Goal: Task Accomplishment & Management: Manage account settings

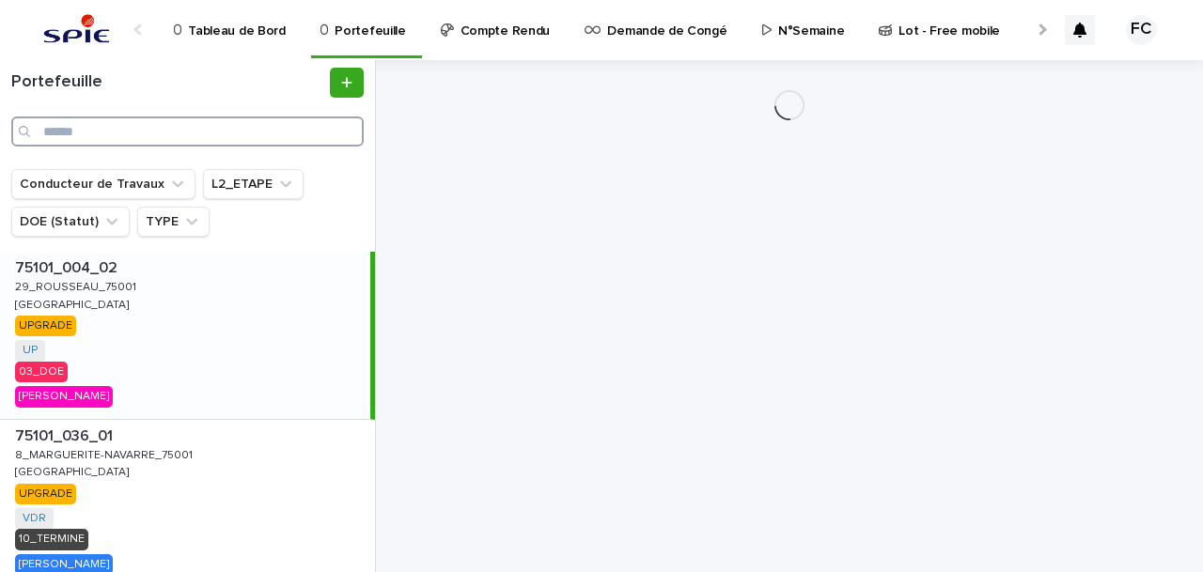
click at [70, 136] on input "Search" at bounding box center [187, 131] width 352 height 30
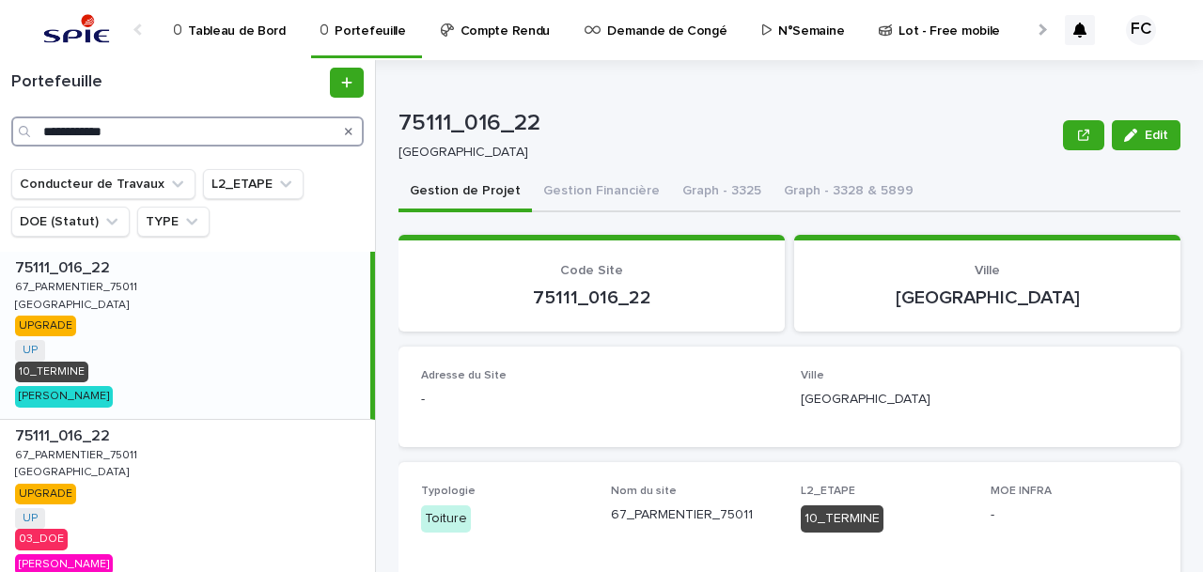
scroll to position [123, 0]
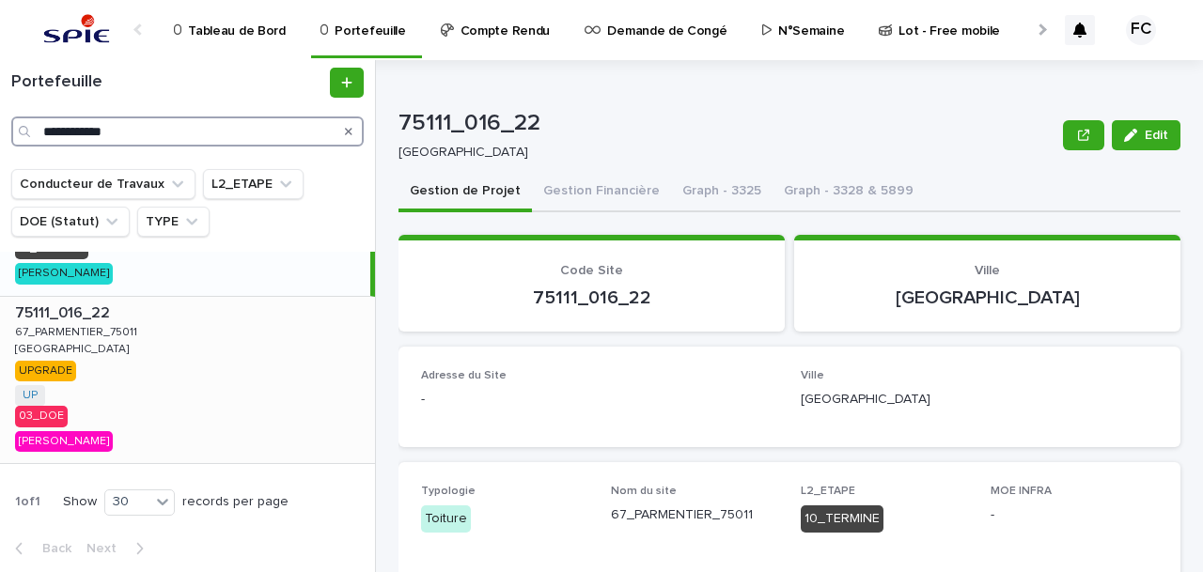
type input "**********"
click at [68, 306] on p "75111_016_22" at bounding box center [64, 312] width 99 height 22
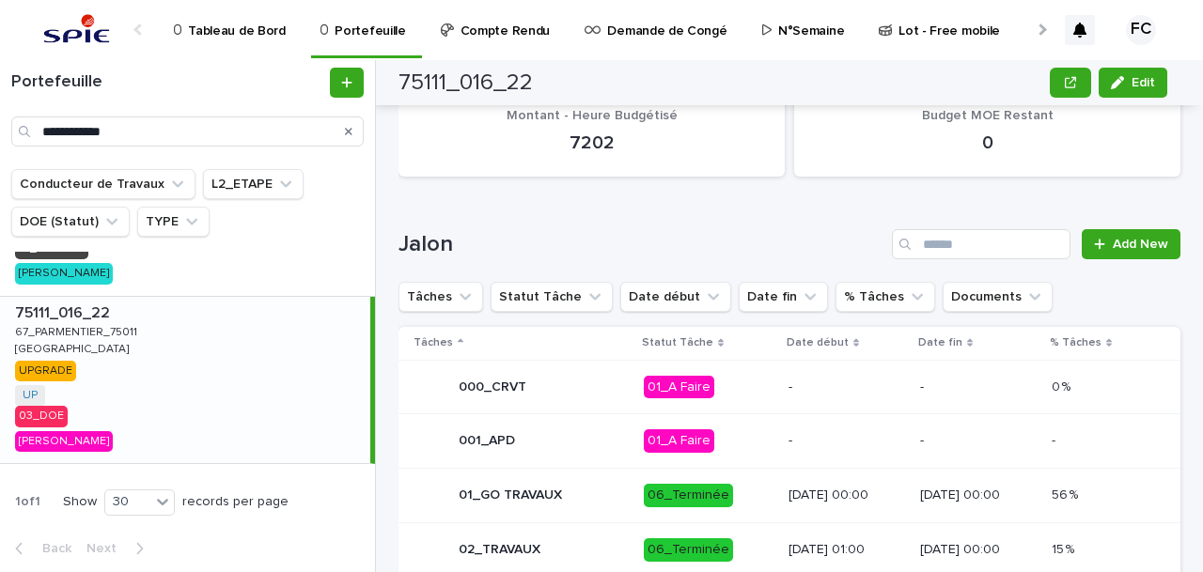
scroll to position [986, 0]
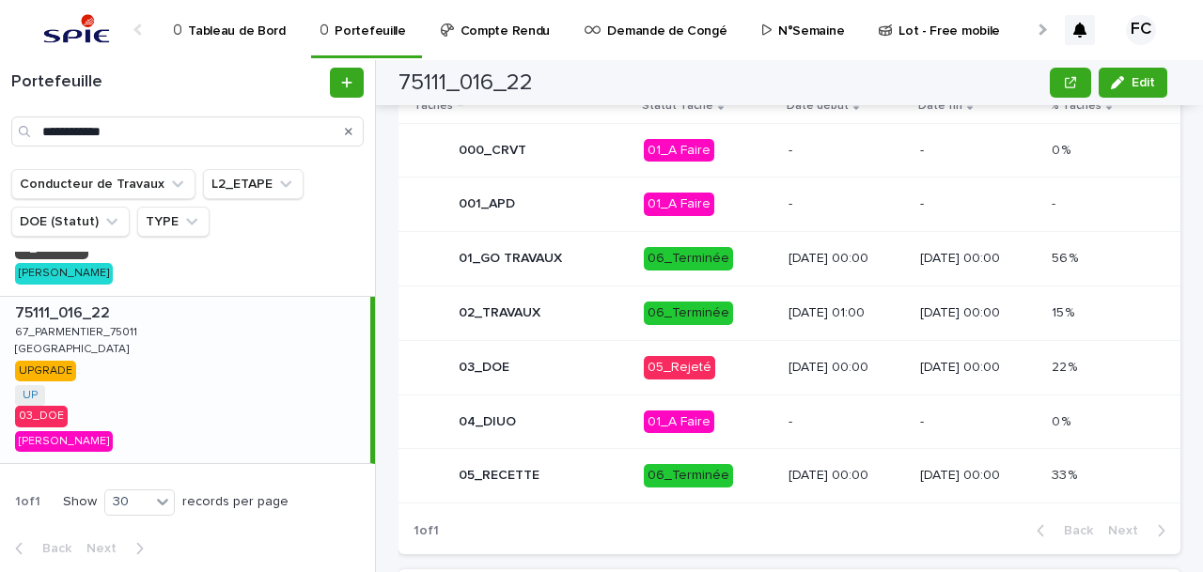
click at [587, 362] on div "03_DOE" at bounding box center [520, 368] width 215 height 38
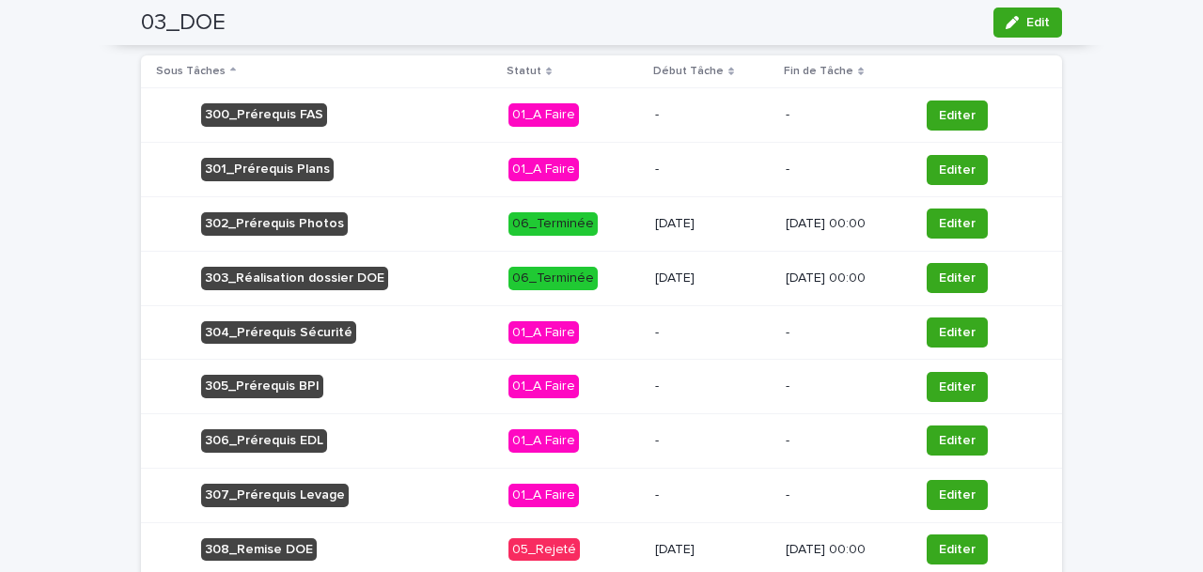
scroll to position [1184, 0]
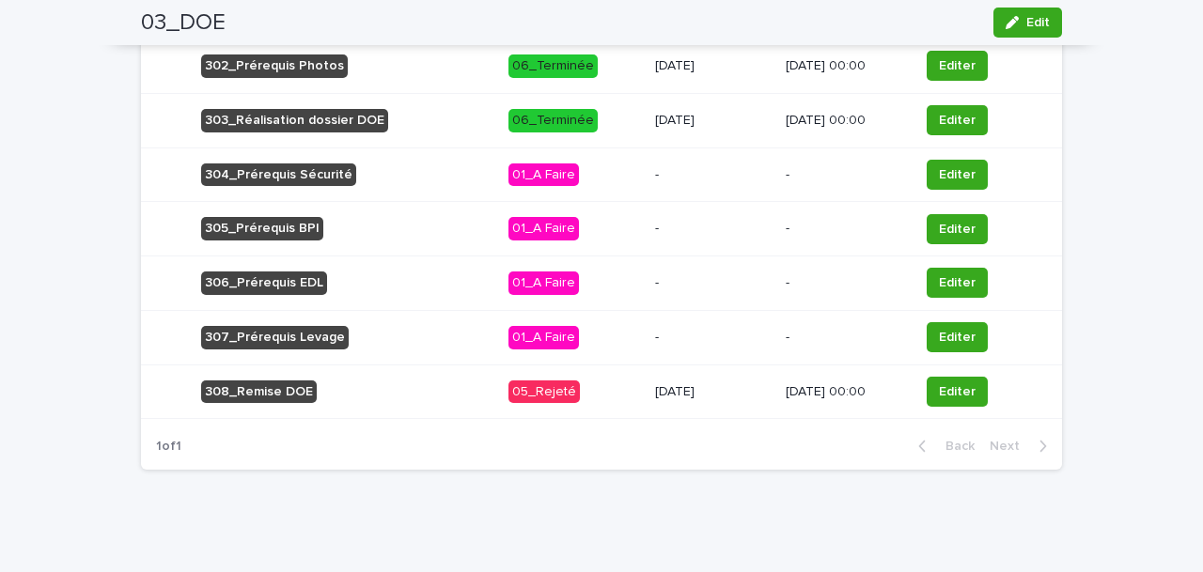
click at [412, 389] on div "308_Remise DOE" at bounding box center [324, 392] width 337 height 39
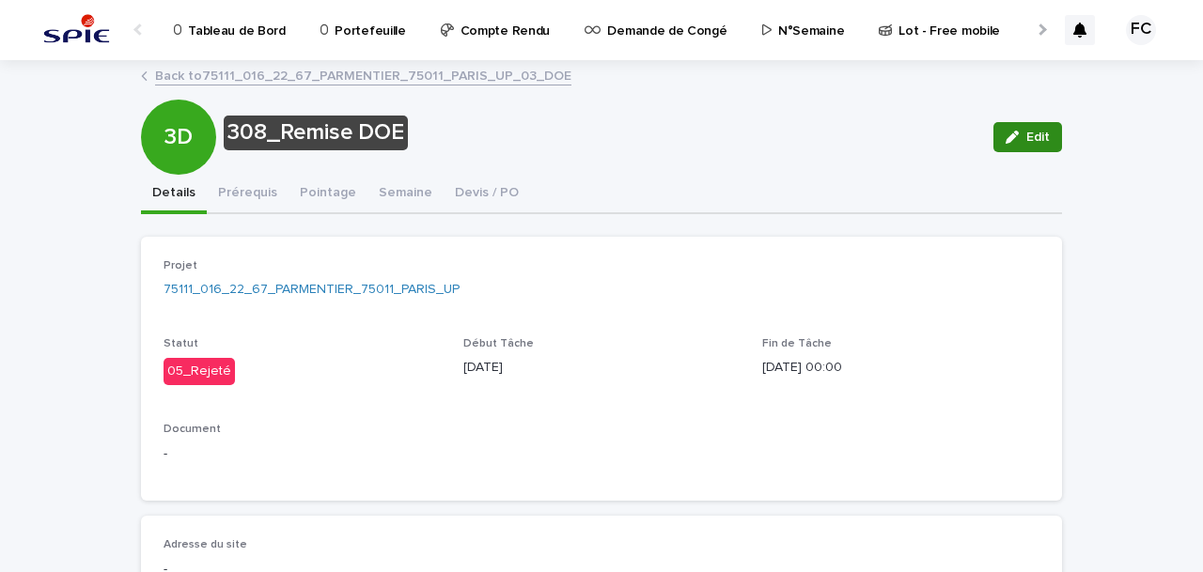
click at [1026, 133] on span "Edit" at bounding box center [1037, 137] width 23 height 13
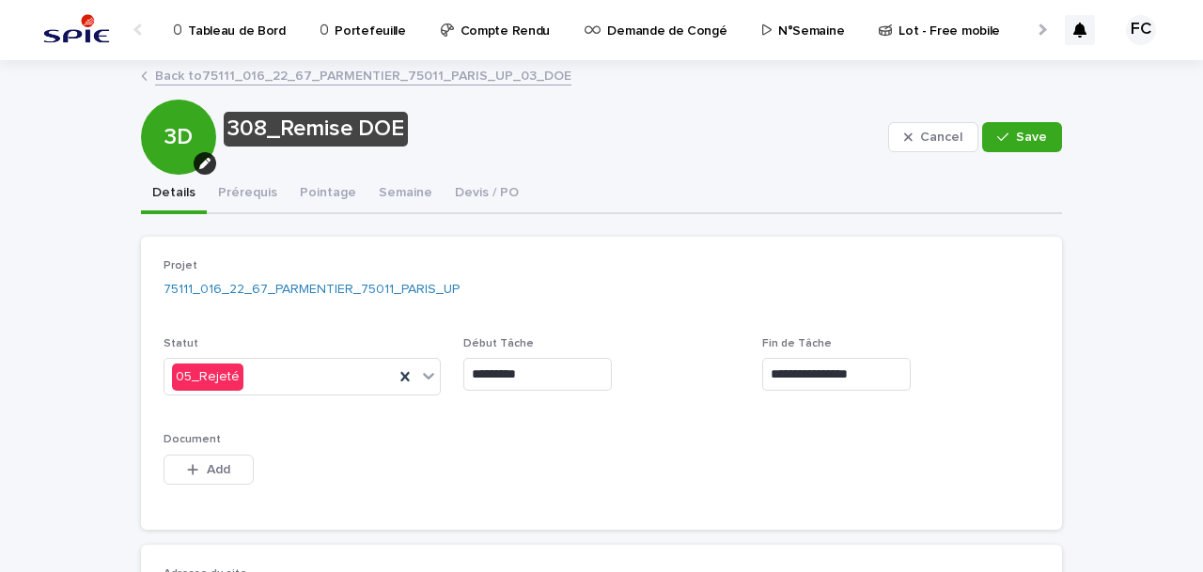
click at [846, 377] on input "**********" at bounding box center [836, 374] width 148 height 33
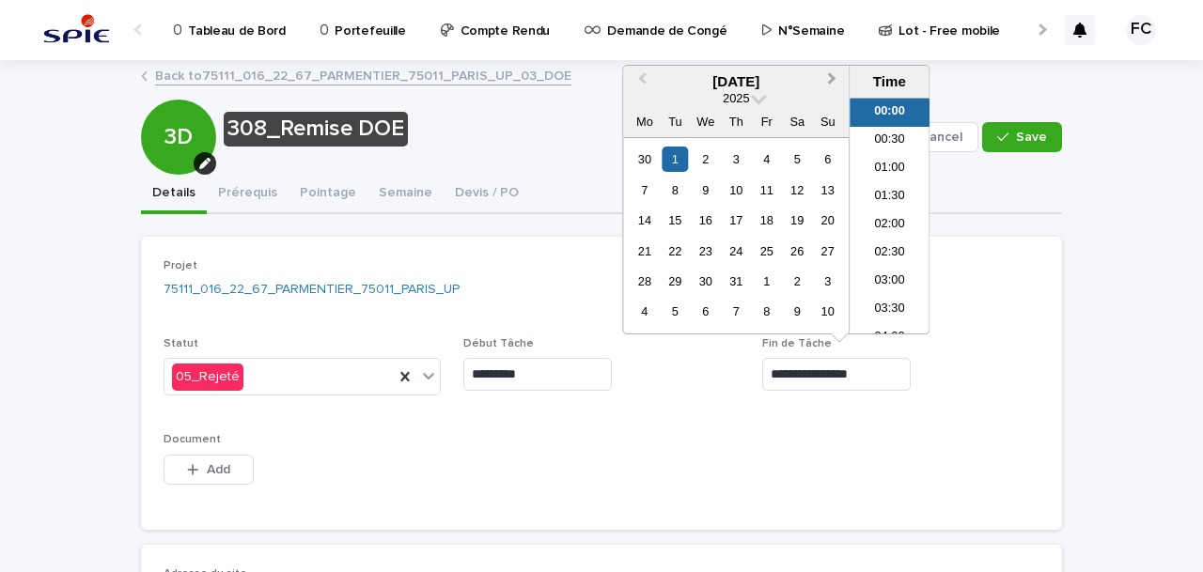
click at [829, 72] on button "Next Month" at bounding box center [833, 83] width 30 height 30
click at [736, 251] on div "21" at bounding box center [735, 251] width 25 height 25
type input "**********"
click at [432, 492] on div "Document This file cannot be opened Download File Add" at bounding box center [301, 469] width 277 height 73
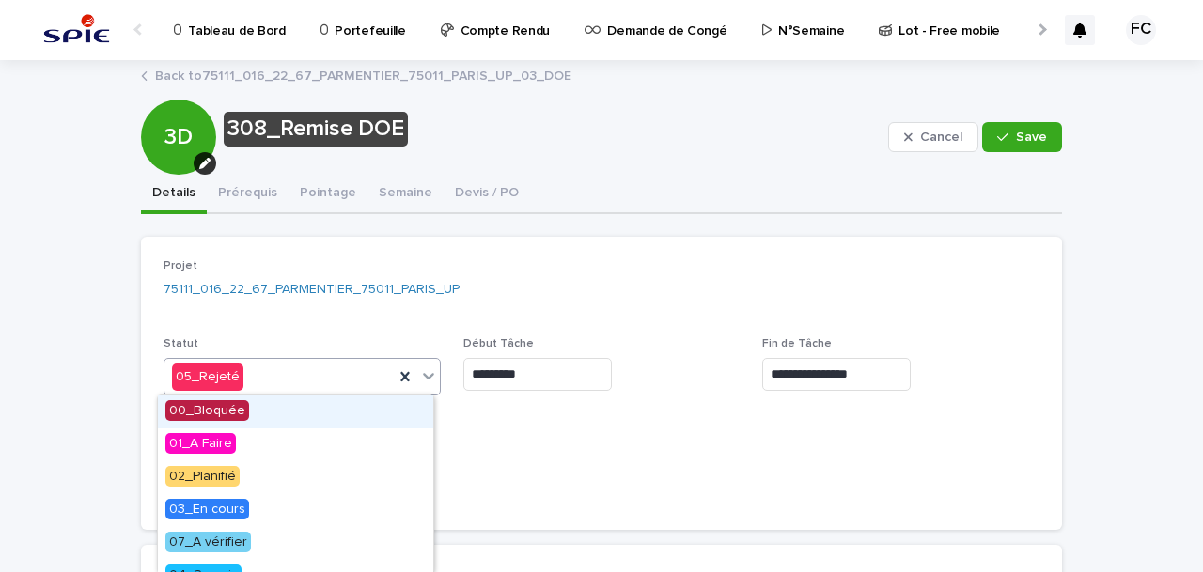
click at [427, 374] on icon at bounding box center [428, 377] width 11 height 7
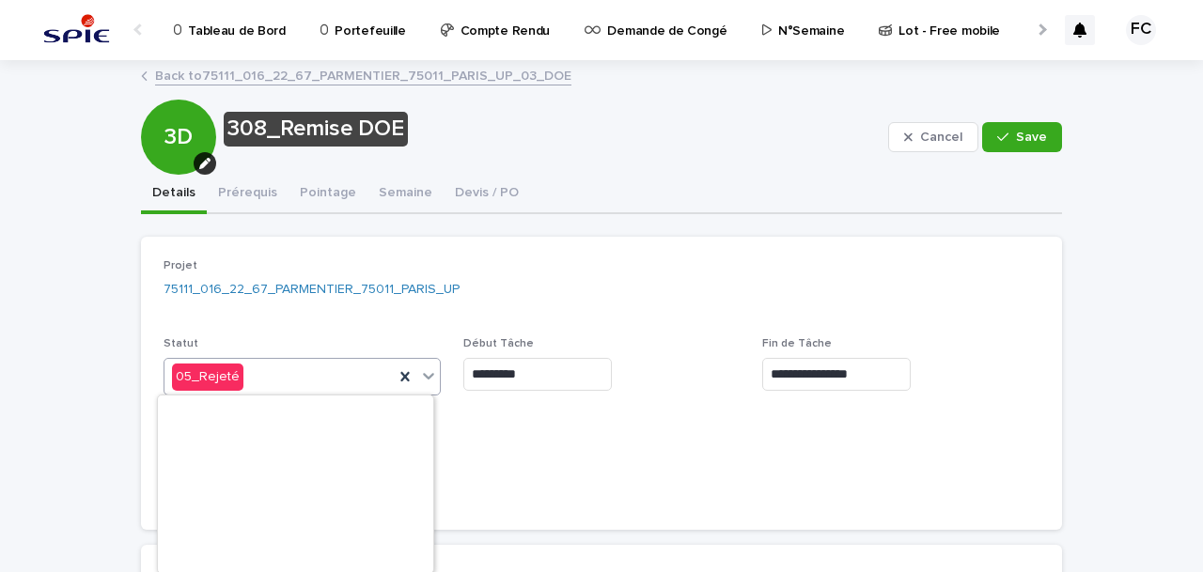
scroll to position [80, 0]
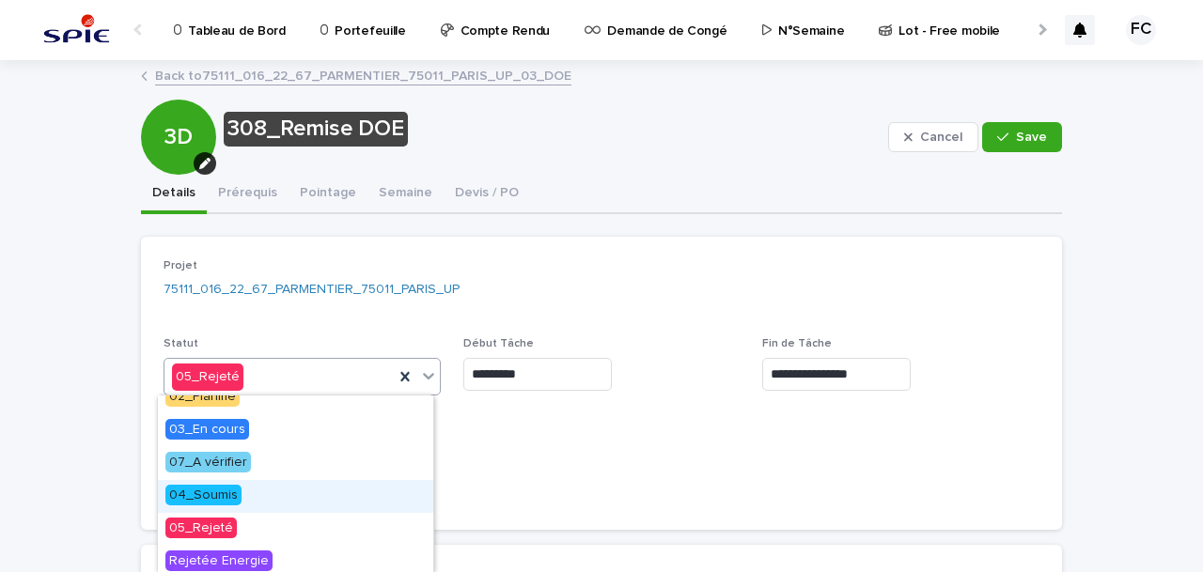
click at [255, 495] on div "04_Soumis" at bounding box center [295, 496] width 275 height 33
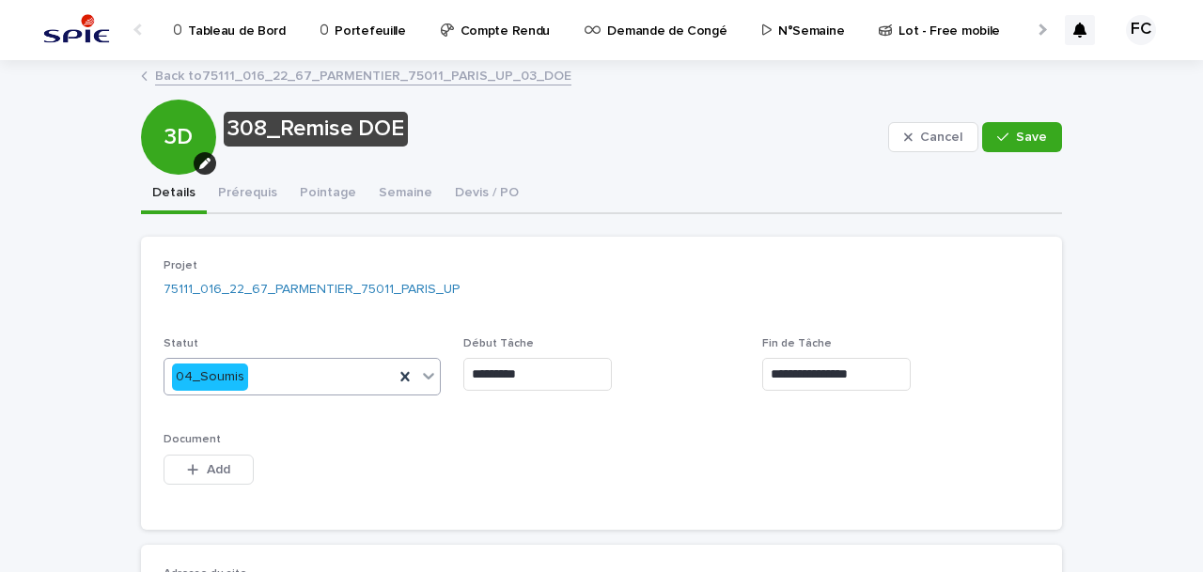
scroll to position [237, 0]
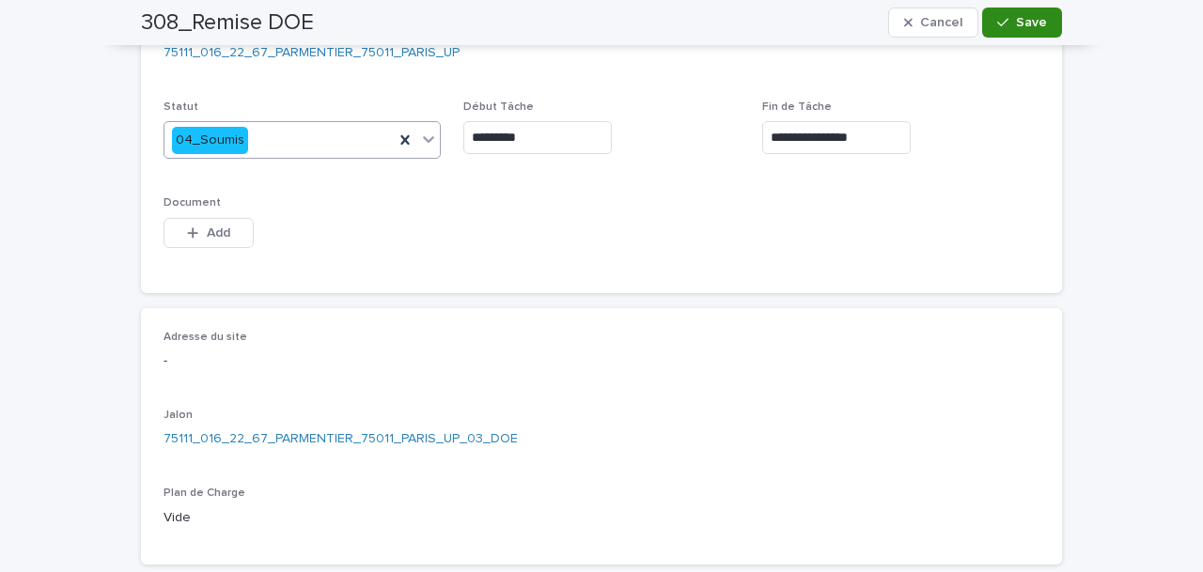
click at [1021, 25] on span "Save" at bounding box center [1031, 22] width 31 height 13
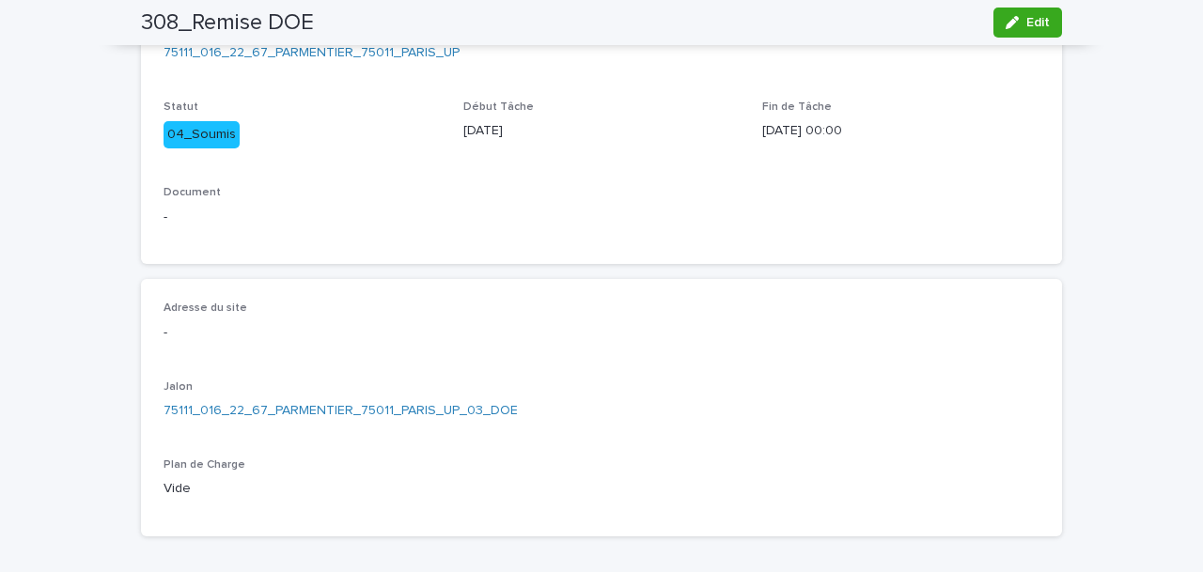
scroll to position [0, 0]
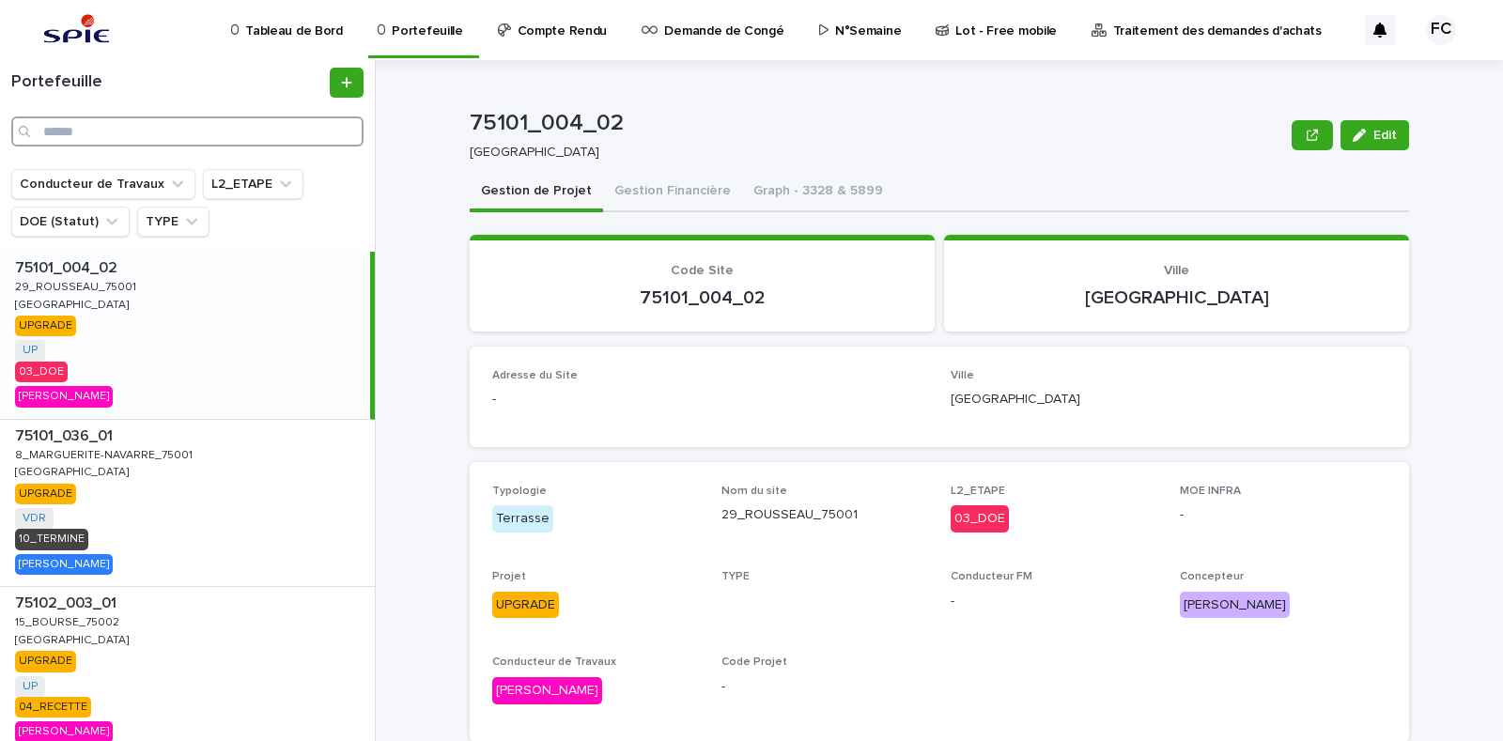
click at [84, 132] on input "Search" at bounding box center [187, 131] width 352 height 30
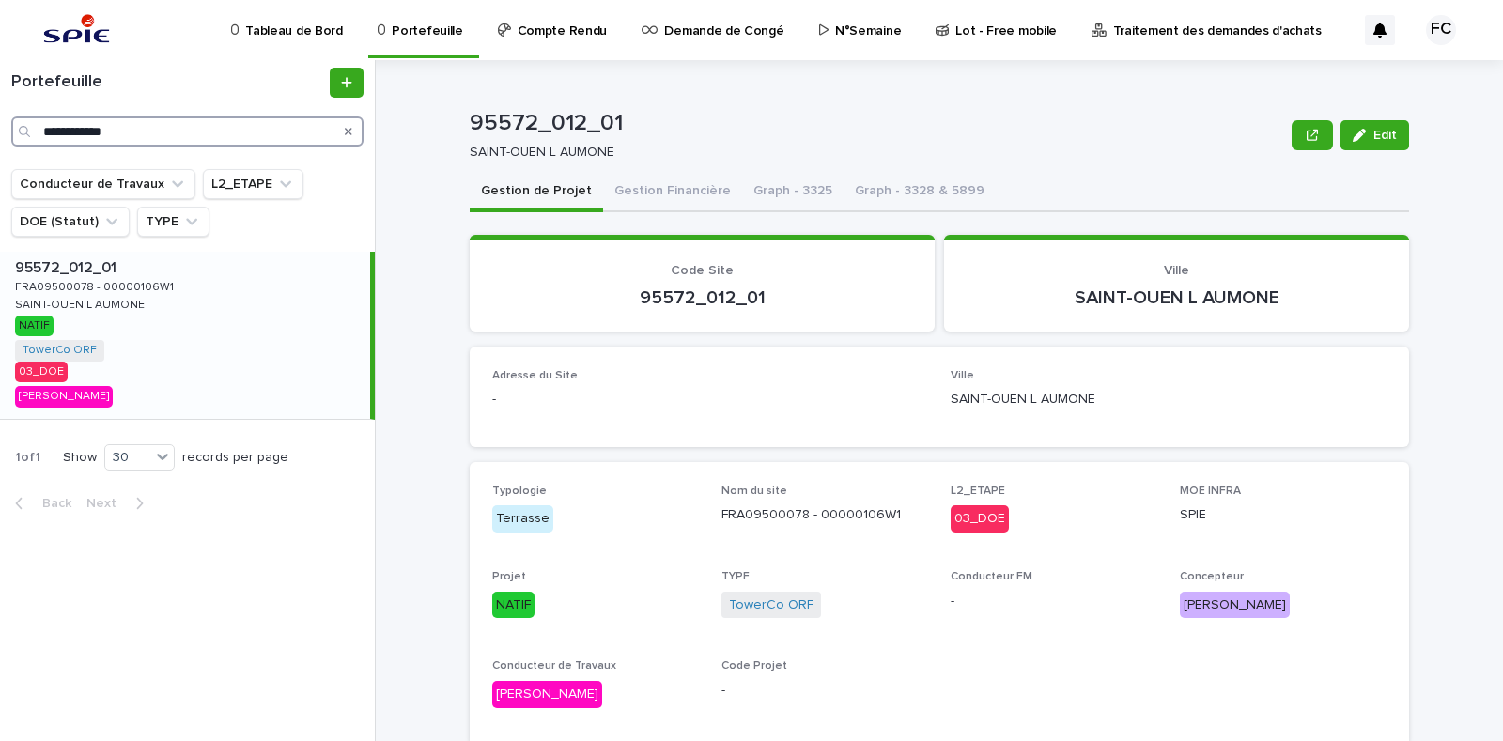
type input "**********"
click at [88, 261] on p "95572_012_01" at bounding box center [67, 267] width 105 height 22
click at [682, 191] on button "Gestion Financière" at bounding box center [672, 192] width 139 height 39
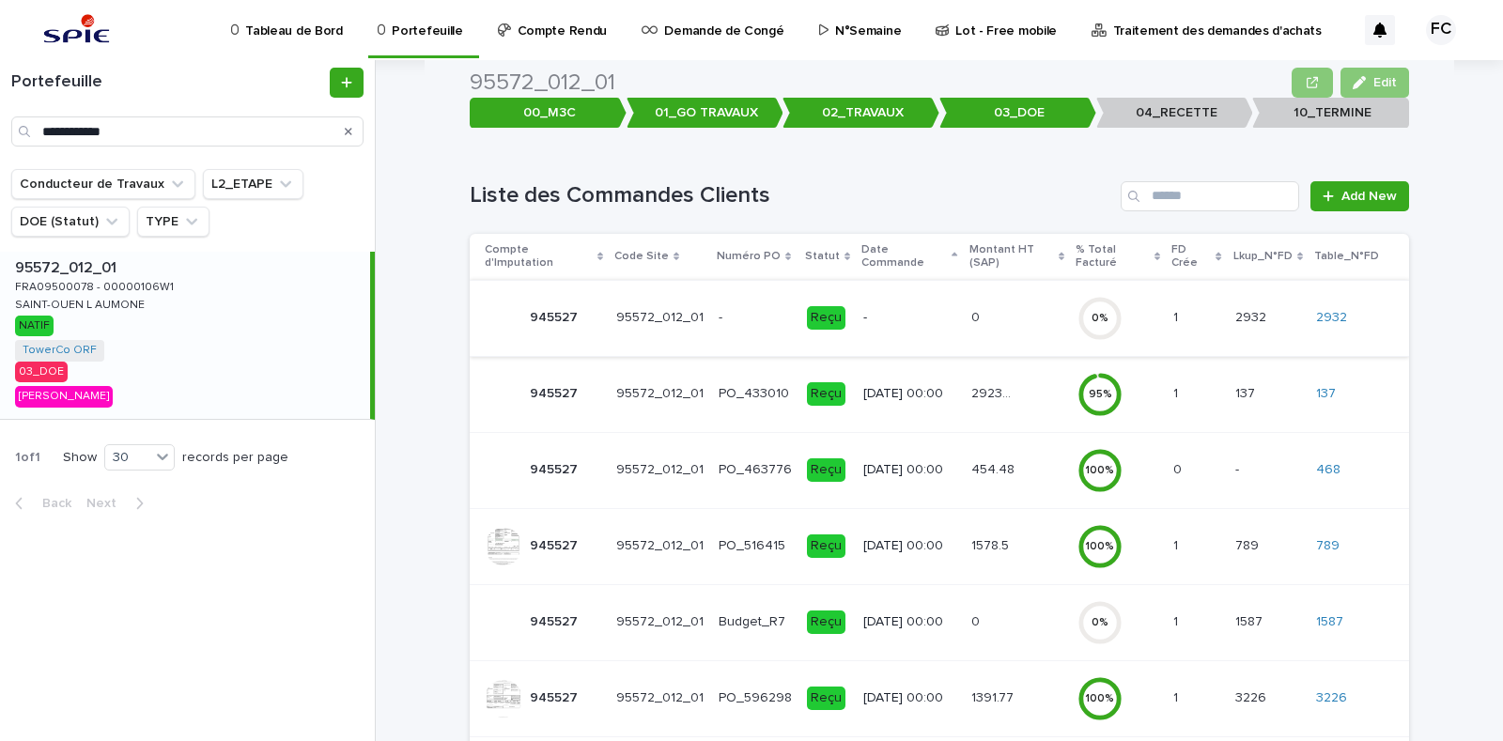
scroll to position [234, 0]
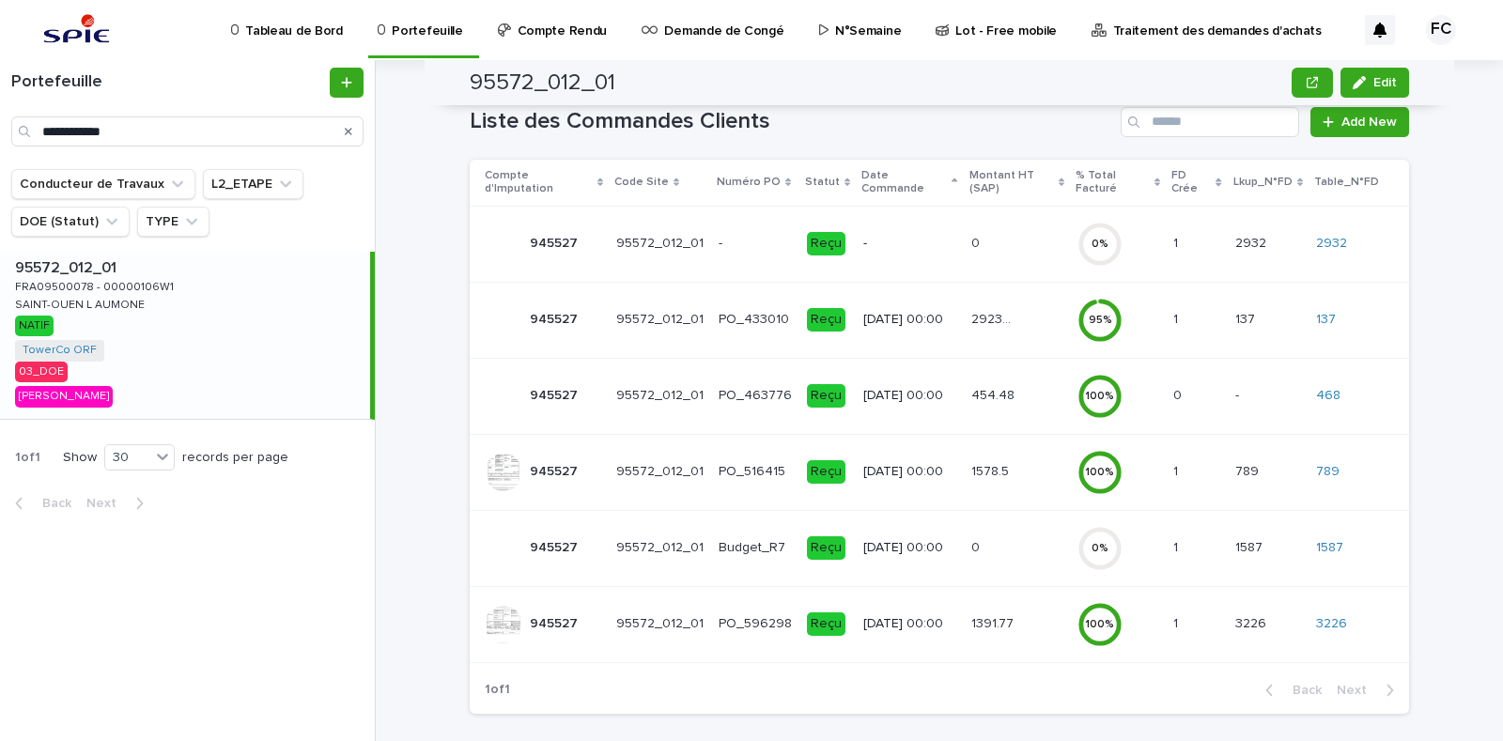
click at [1023, 609] on div "1391.77 1391.77" at bounding box center [1017, 624] width 92 height 31
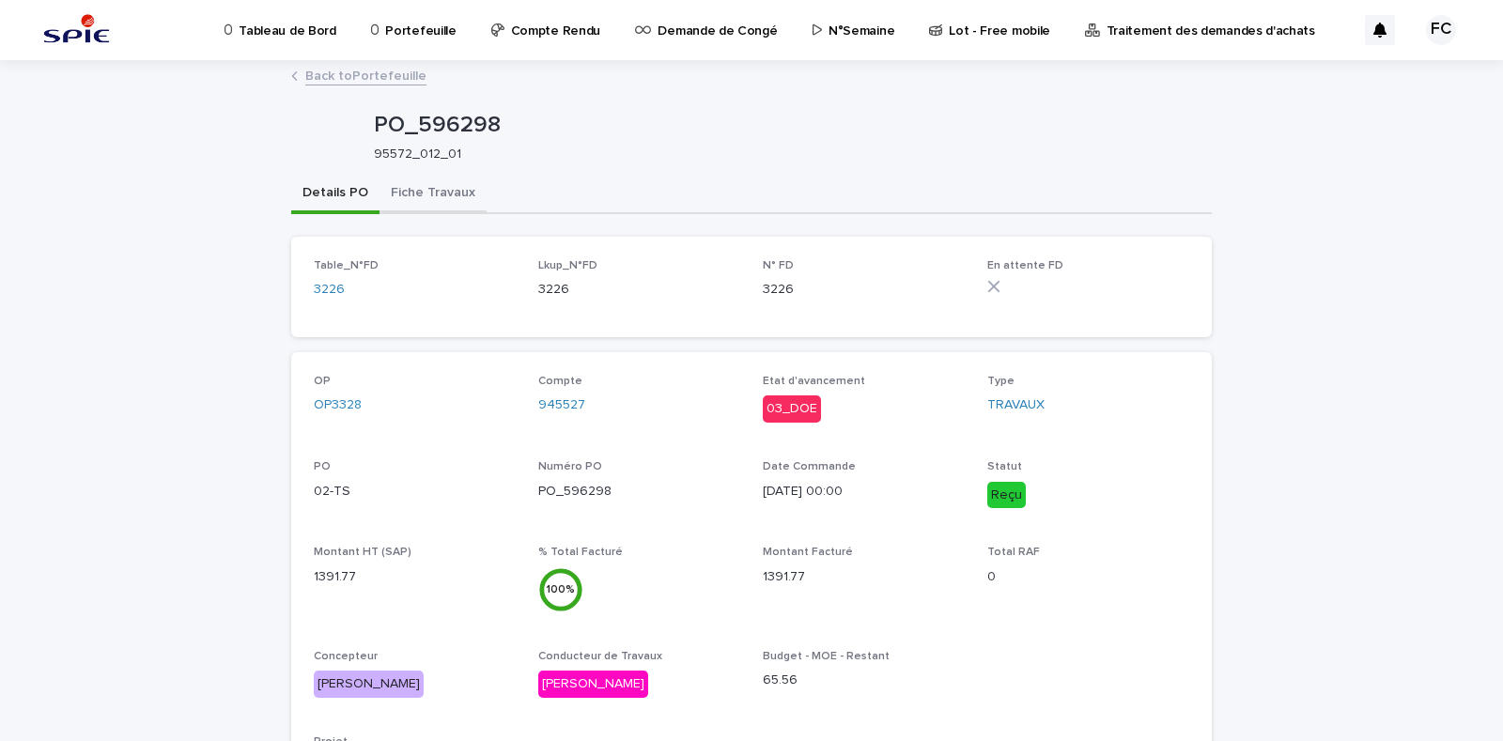
click at [443, 190] on button "Fiche Travaux" at bounding box center [433, 194] width 107 height 39
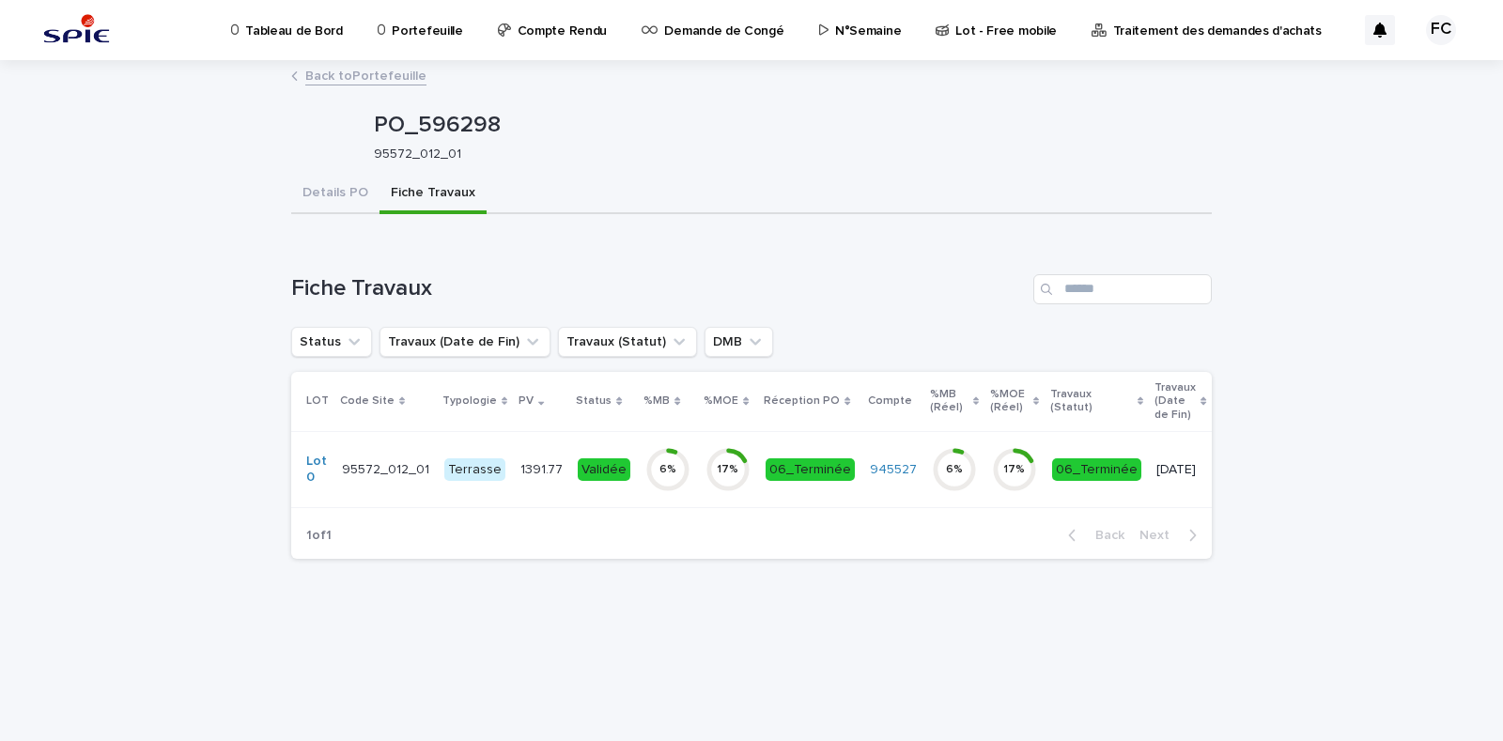
click at [570, 449] on td "Validée" at bounding box center [604, 469] width 68 height 76
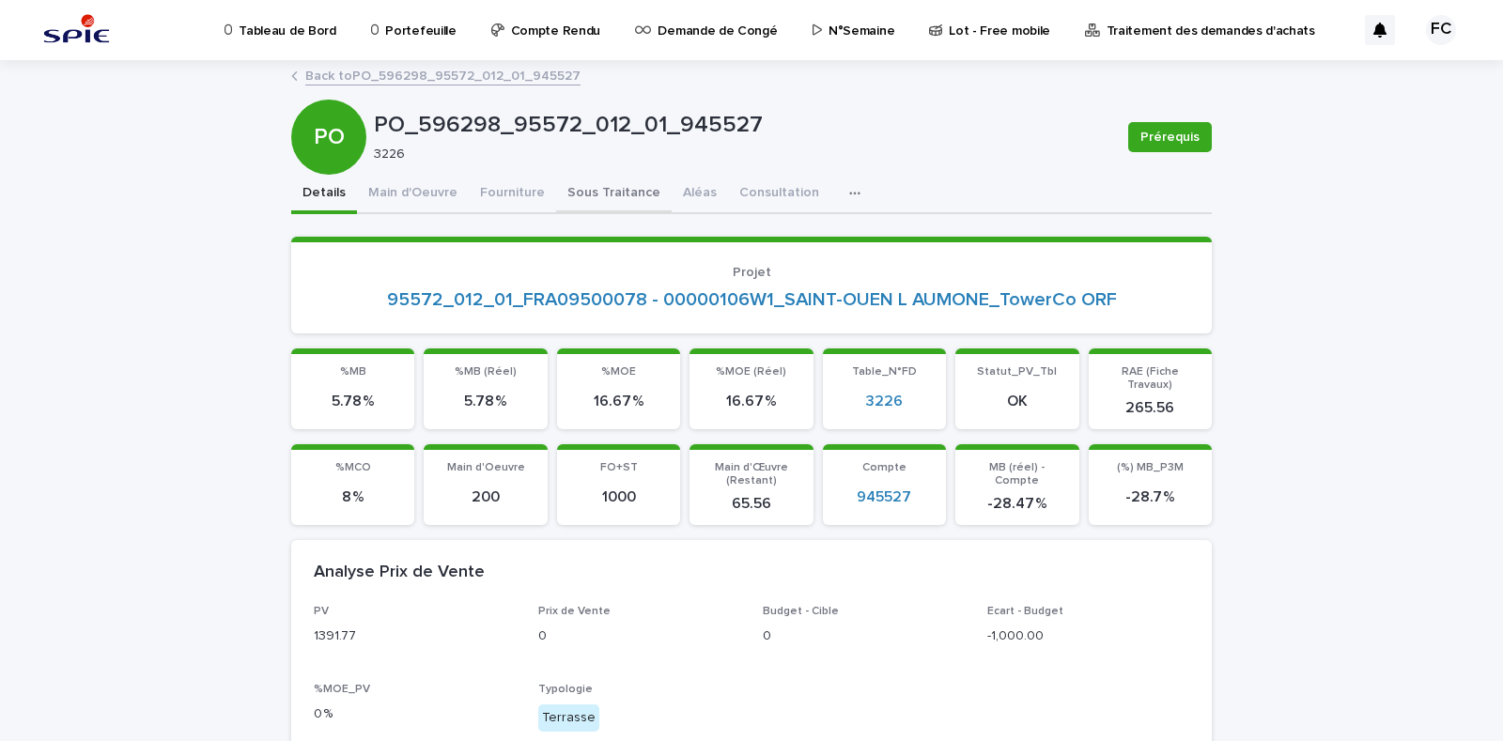
click at [602, 186] on button "Sous Traitance" at bounding box center [614, 194] width 116 height 39
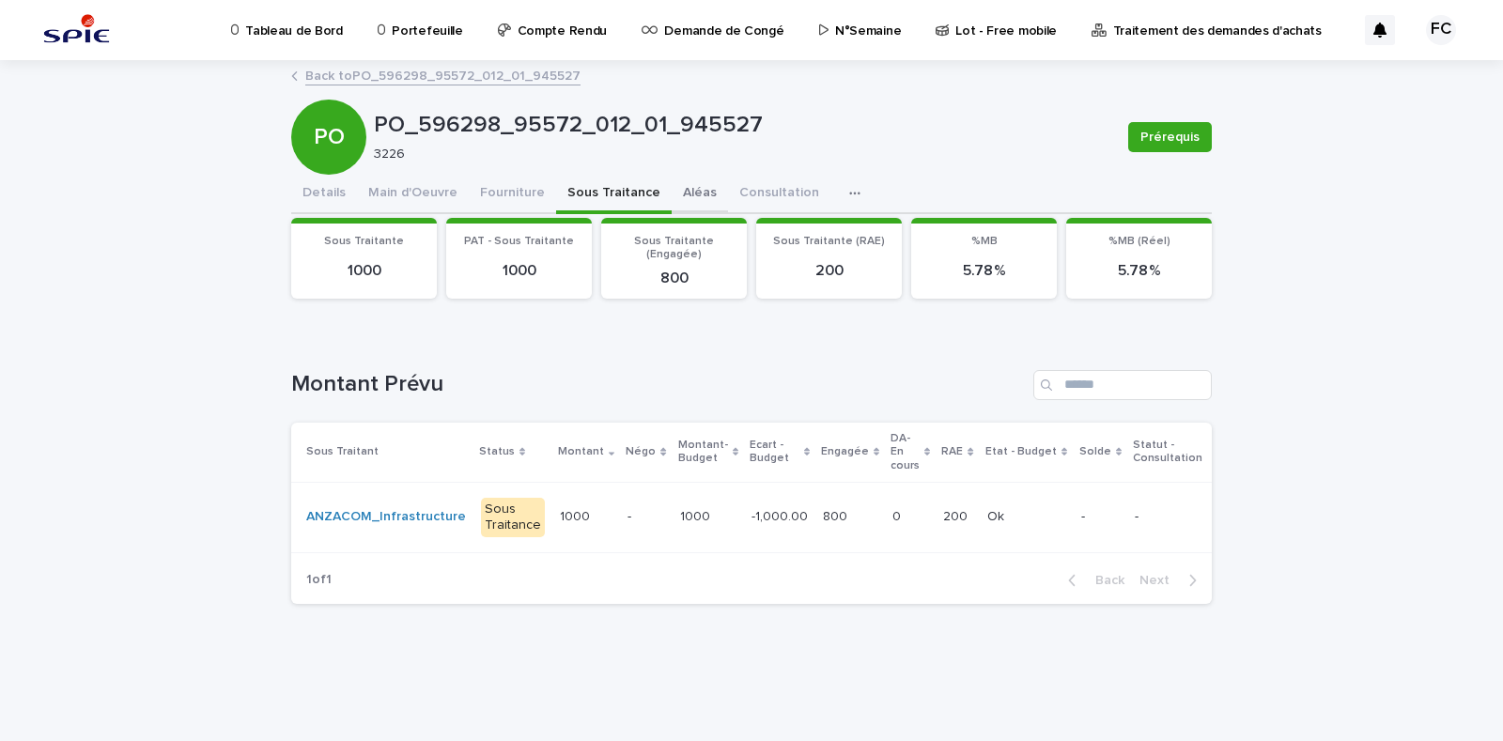
click at [691, 186] on button "Aléas" at bounding box center [700, 194] width 56 height 39
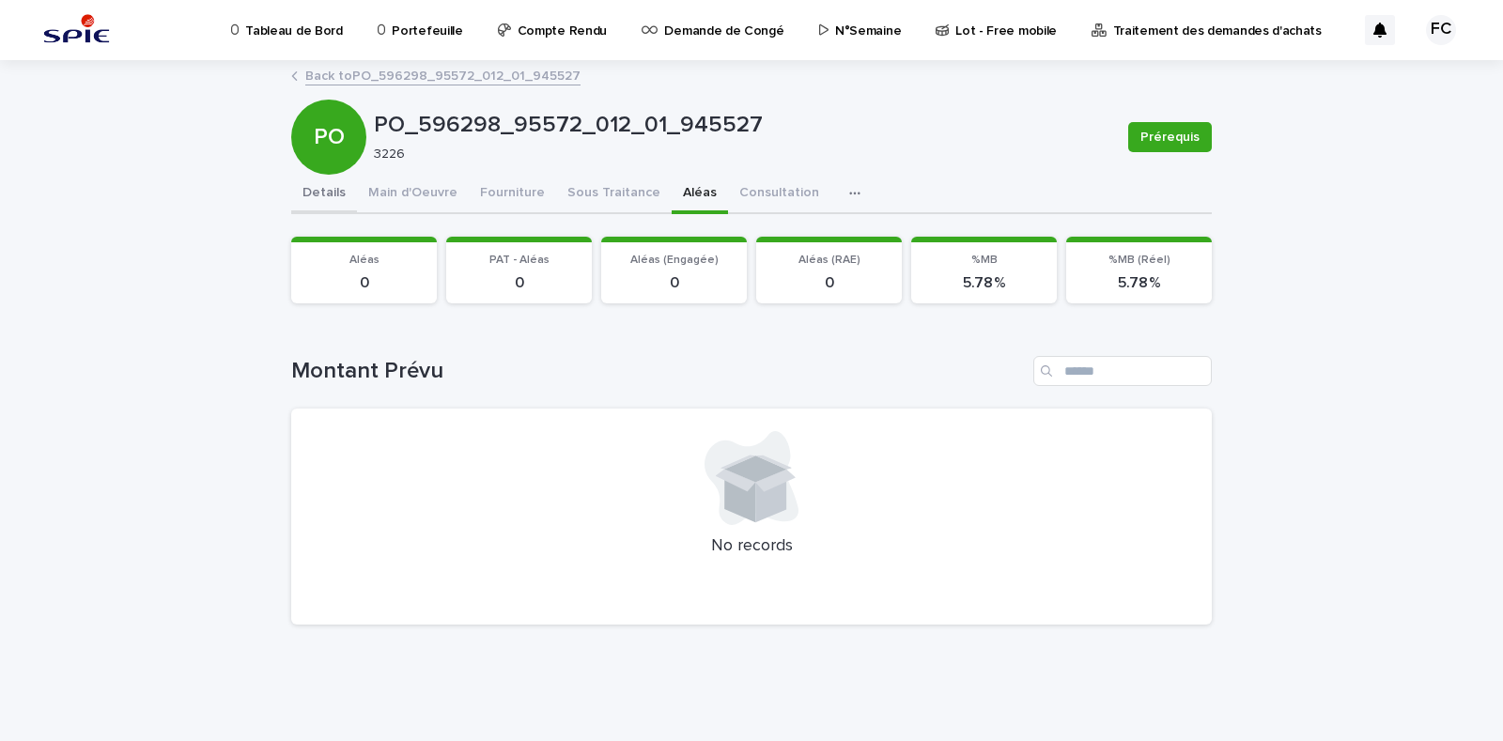
click at [336, 195] on button "Details" at bounding box center [324, 194] width 66 height 39
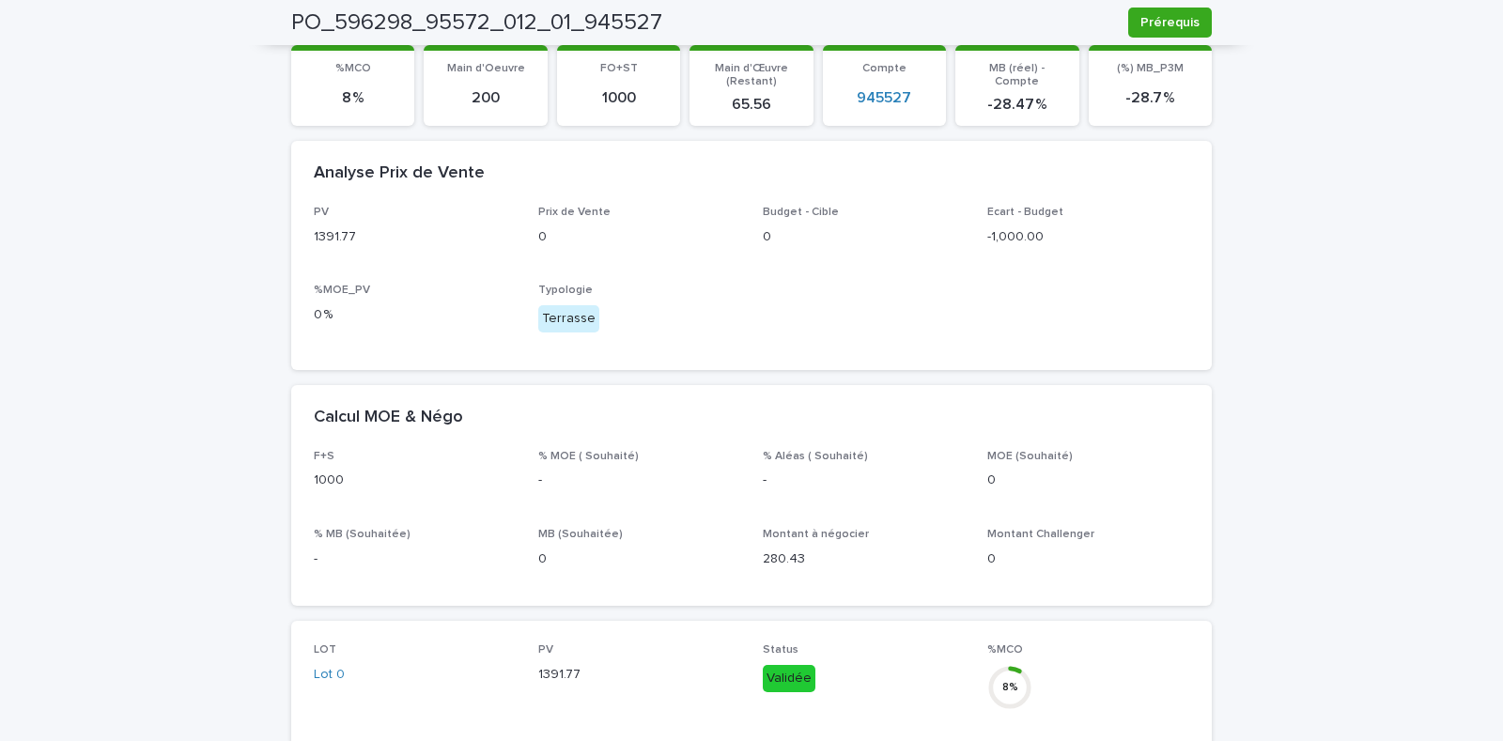
scroll to position [80, 0]
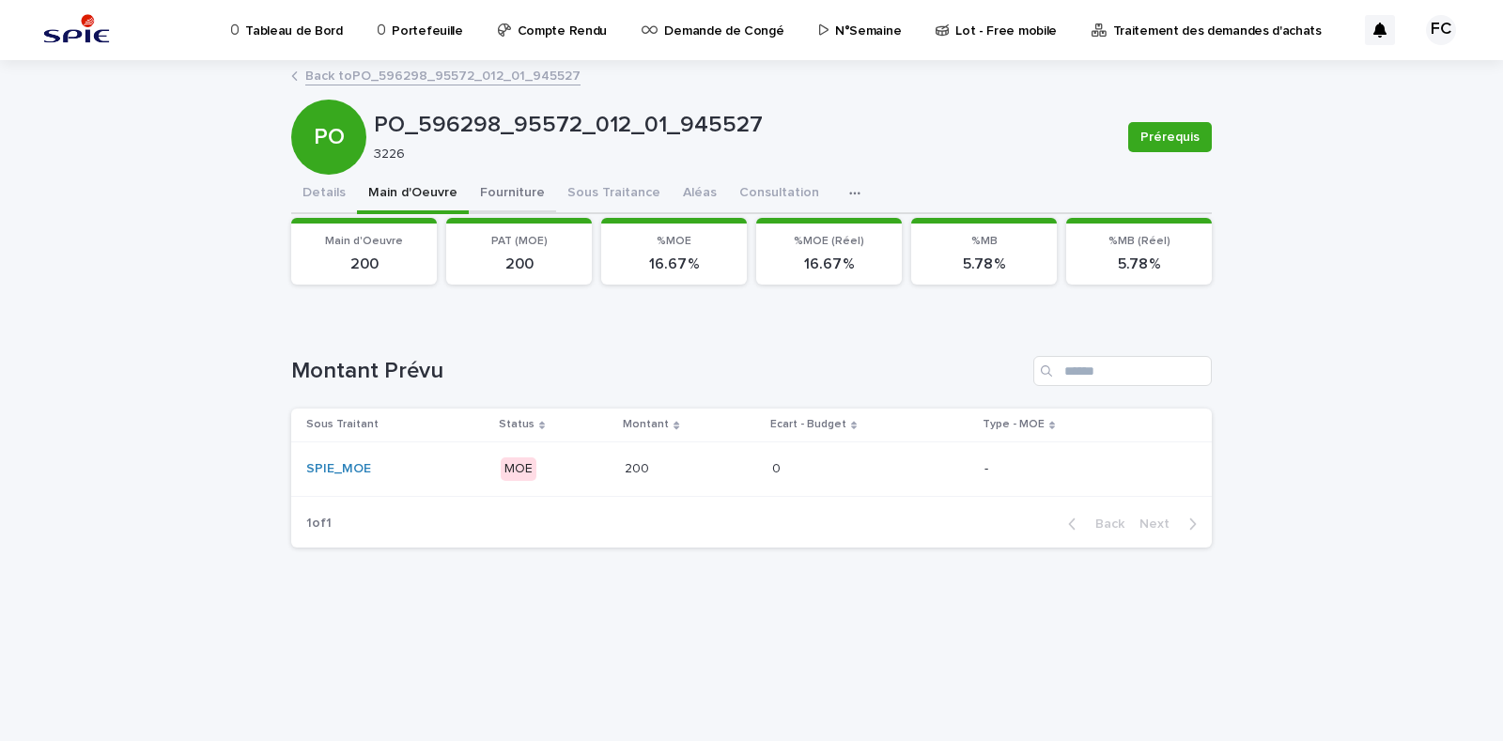
click at [507, 184] on button "Fourniture" at bounding box center [512, 194] width 87 height 39
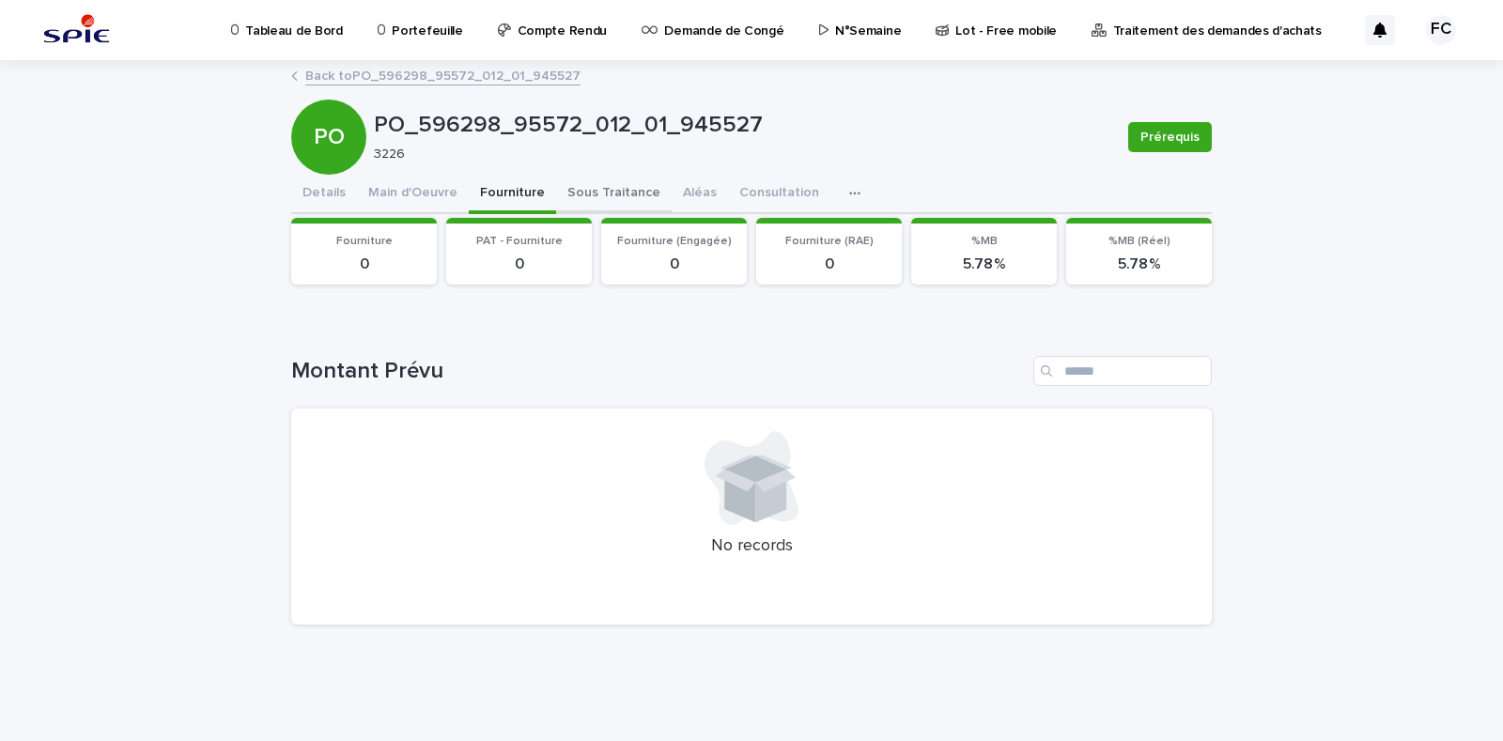
click at [606, 195] on button "Sous Traitance" at bounding box center [614, 194] width 116 height 39
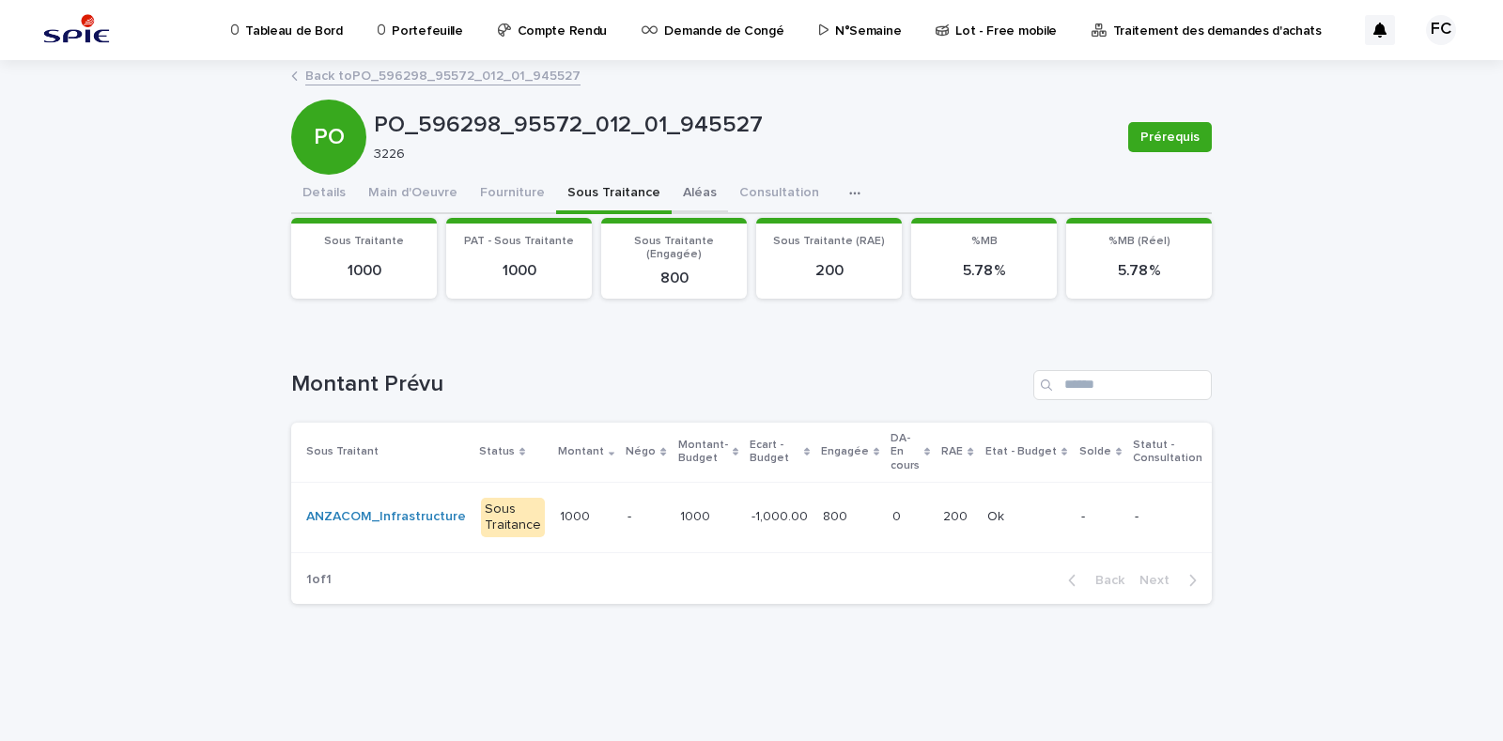
click at [687, 188] on button "Aléas" at bounding box center [700, 194] width 56 height 39
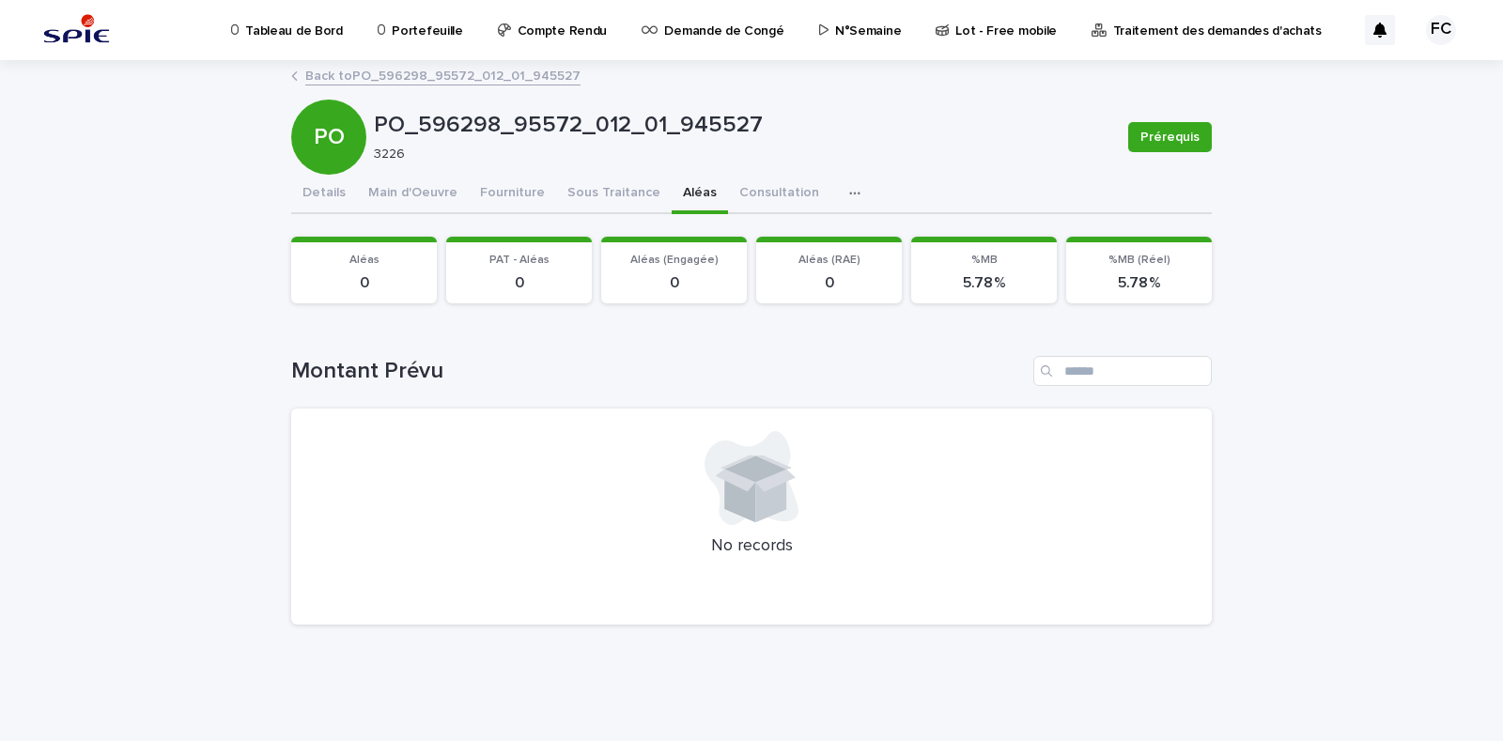
click at [398, 73] on link "Back to PO_596298_95572_012_01_945527" at bounding box center [442, 75] width 275 height 22
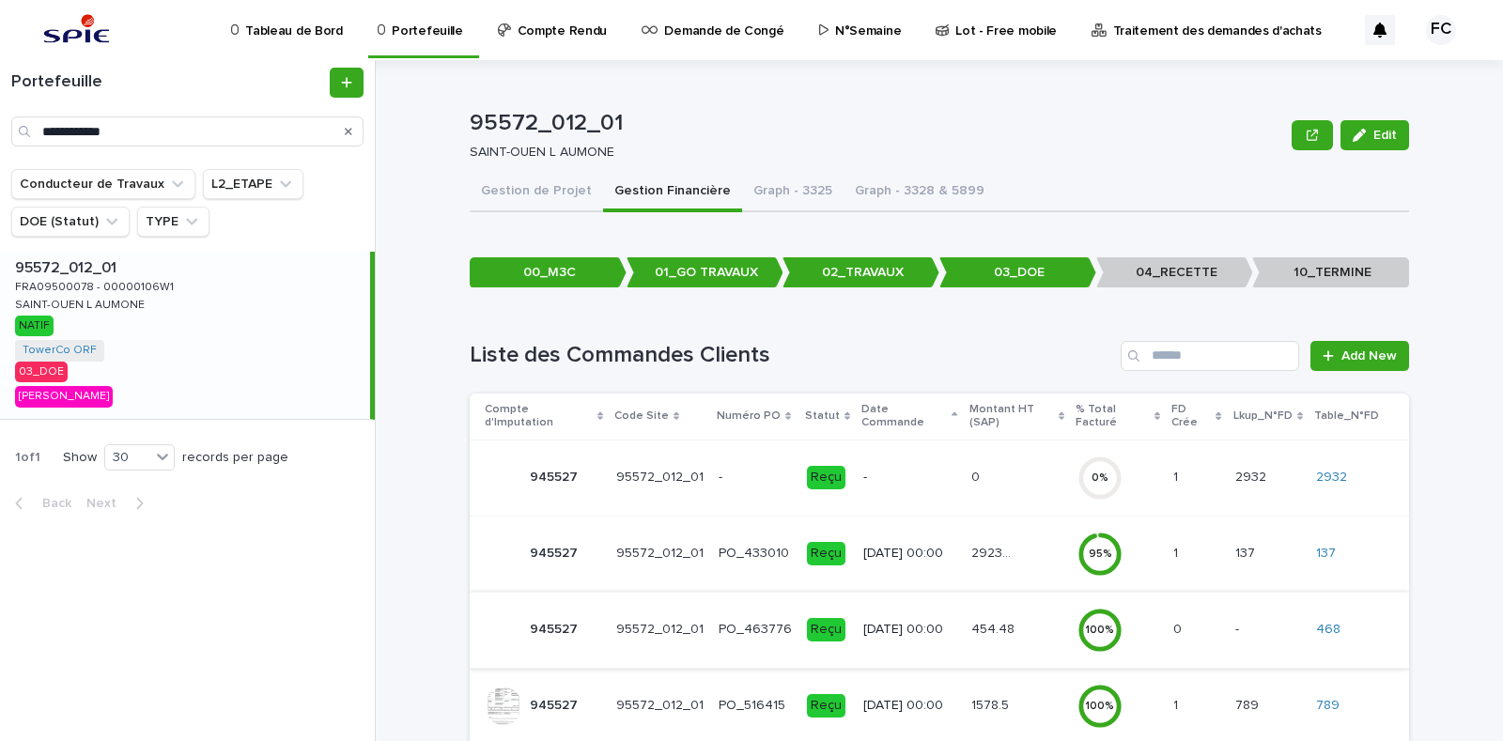
scroll to position [160, 0]
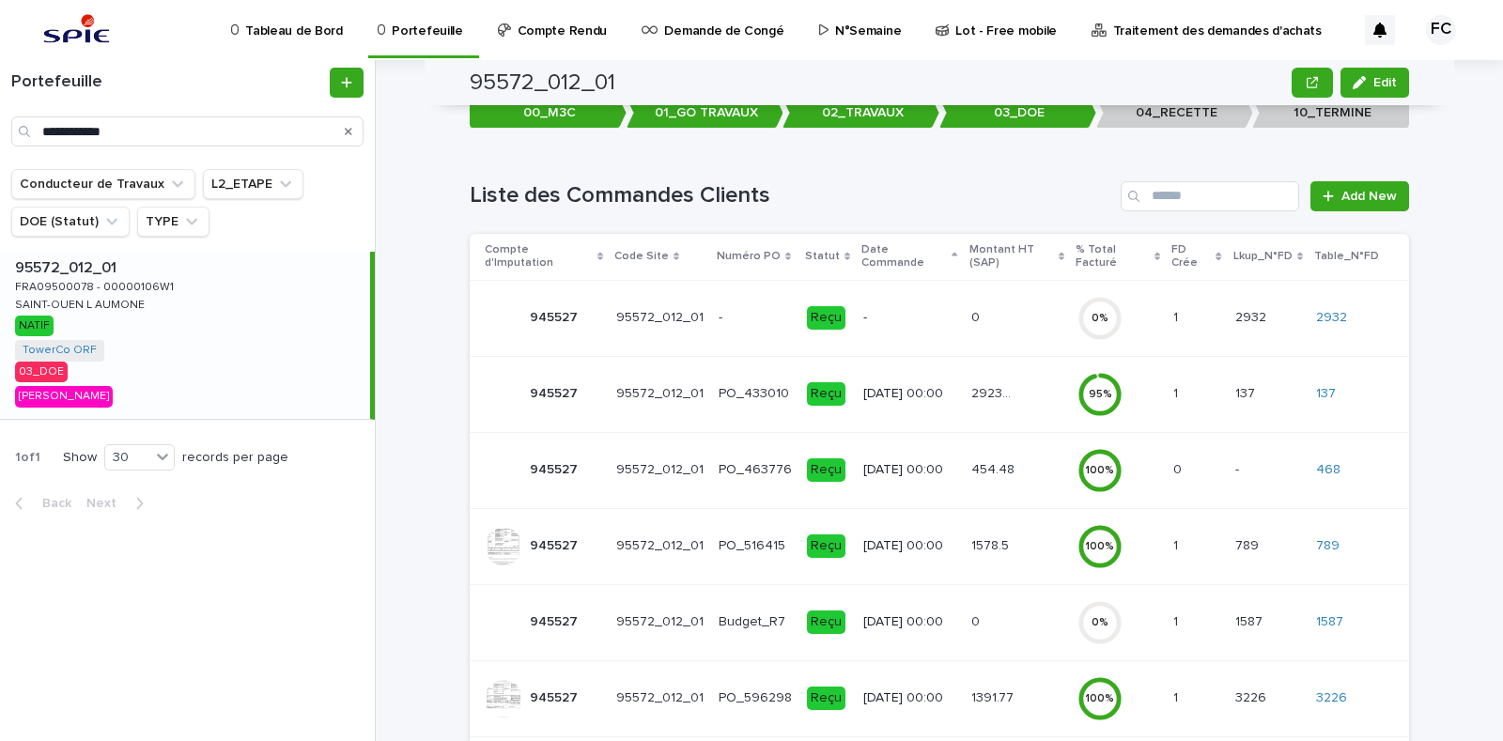
click at [1014, 379] on div "29239.41 29239.41" at bounding box center [1017, 394] width 92 height 31
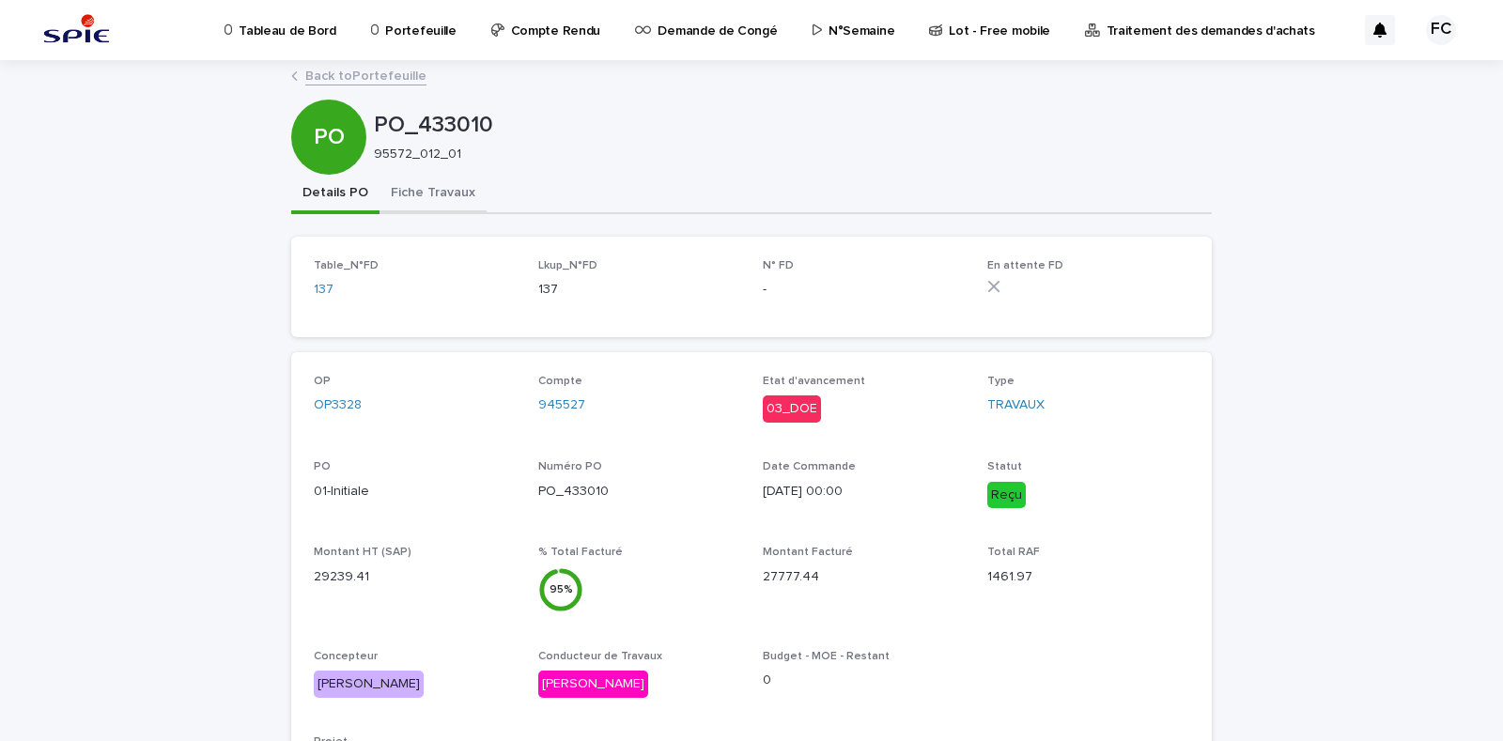
click at [443, 190] on button "Fiche Travaux" at bounding box center [433, 194] width 107 height 39
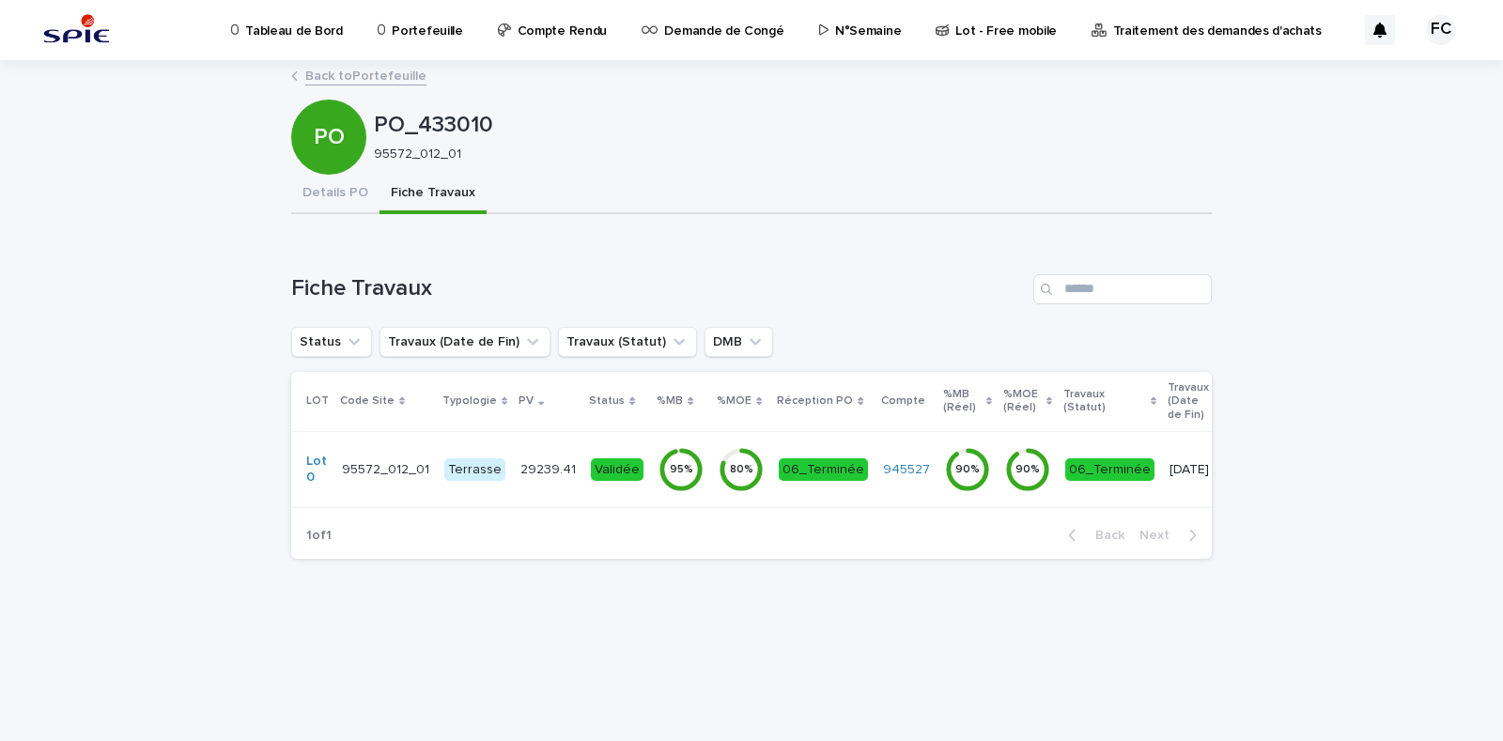
click at [545, 477] on div "29239.41 29239.41" at bounding box center [547, 470] width 55 height 31
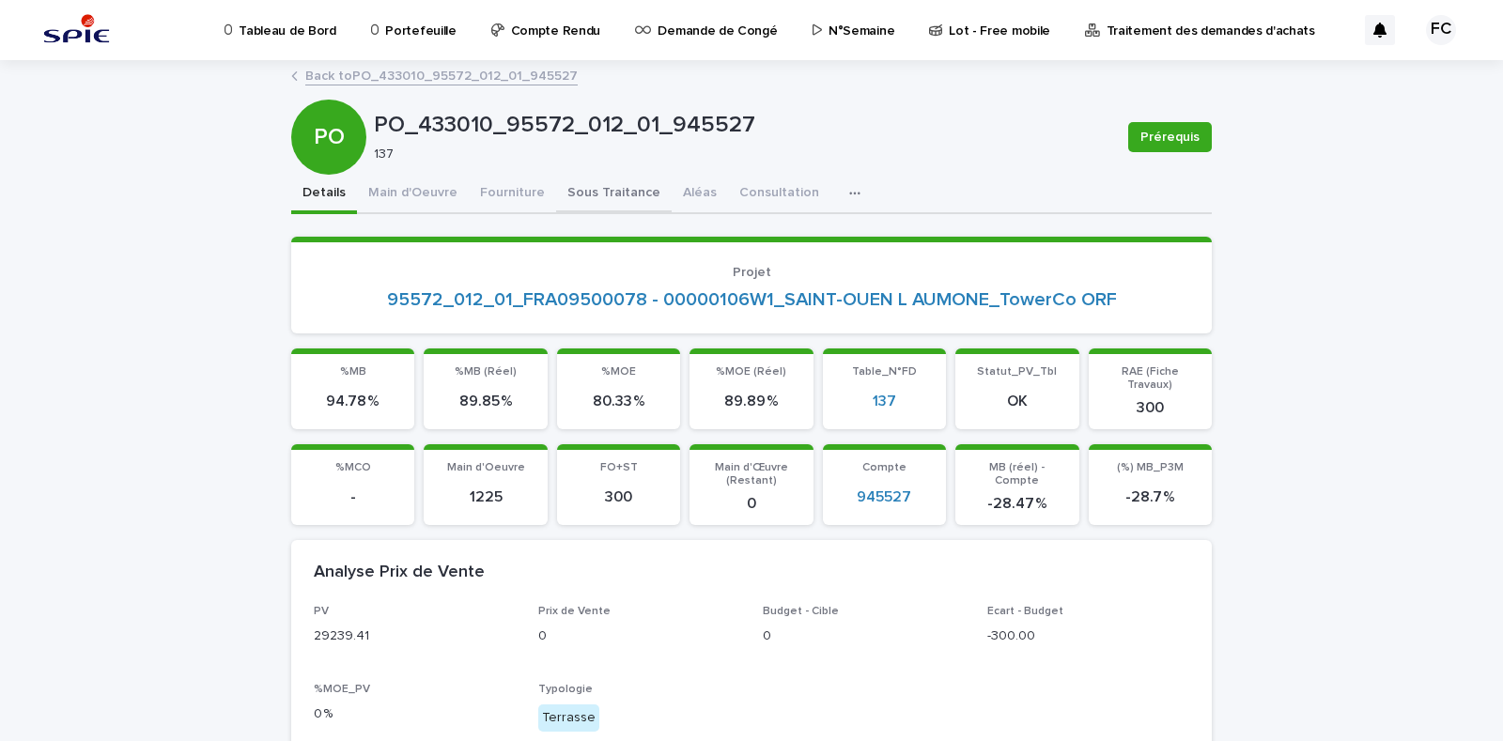
click at [595, 188] on button "Sous Traitance" at bounding box center [614, 194] width 116 height 39
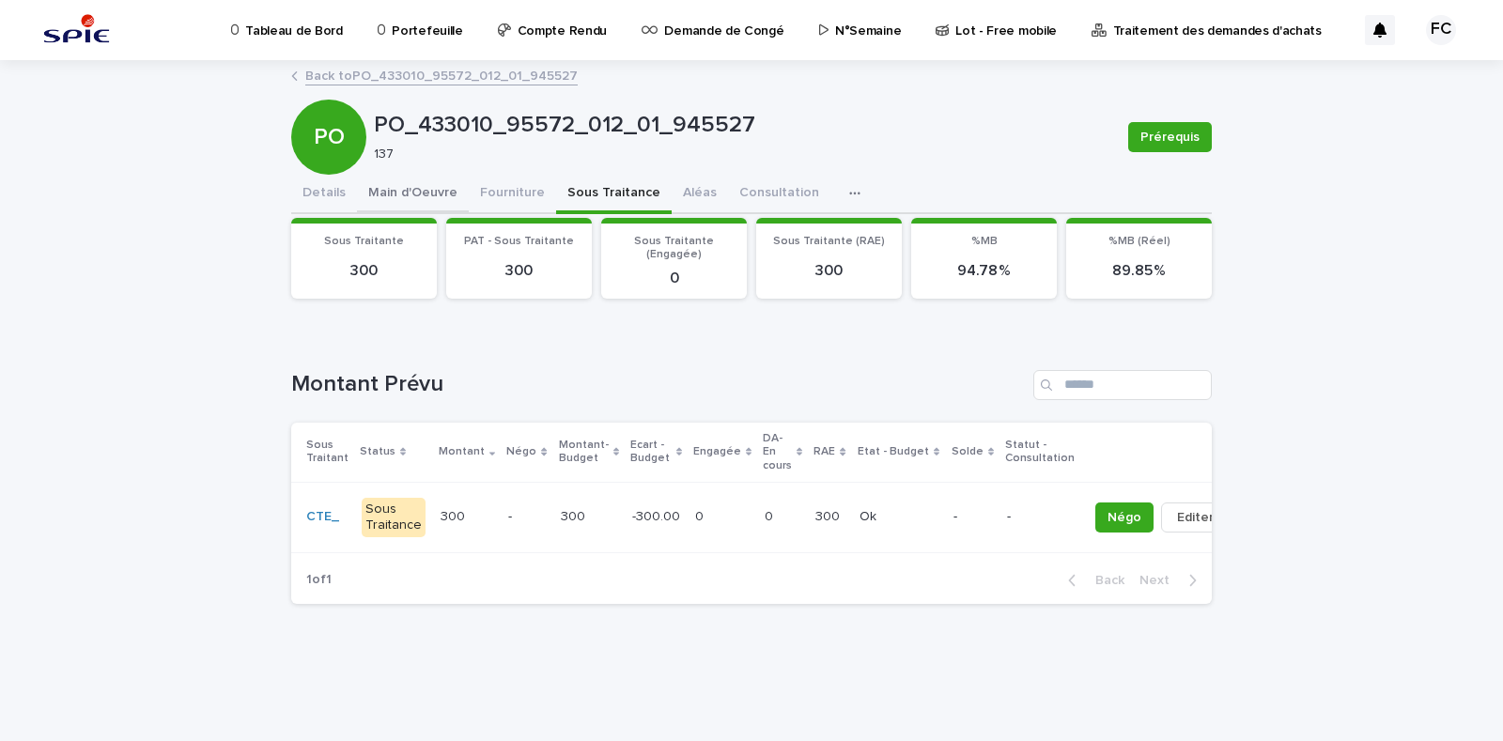
click at [426, 191] on button "Main d'Oeuvre" at bounding box center [413, 194] width 112 height 39
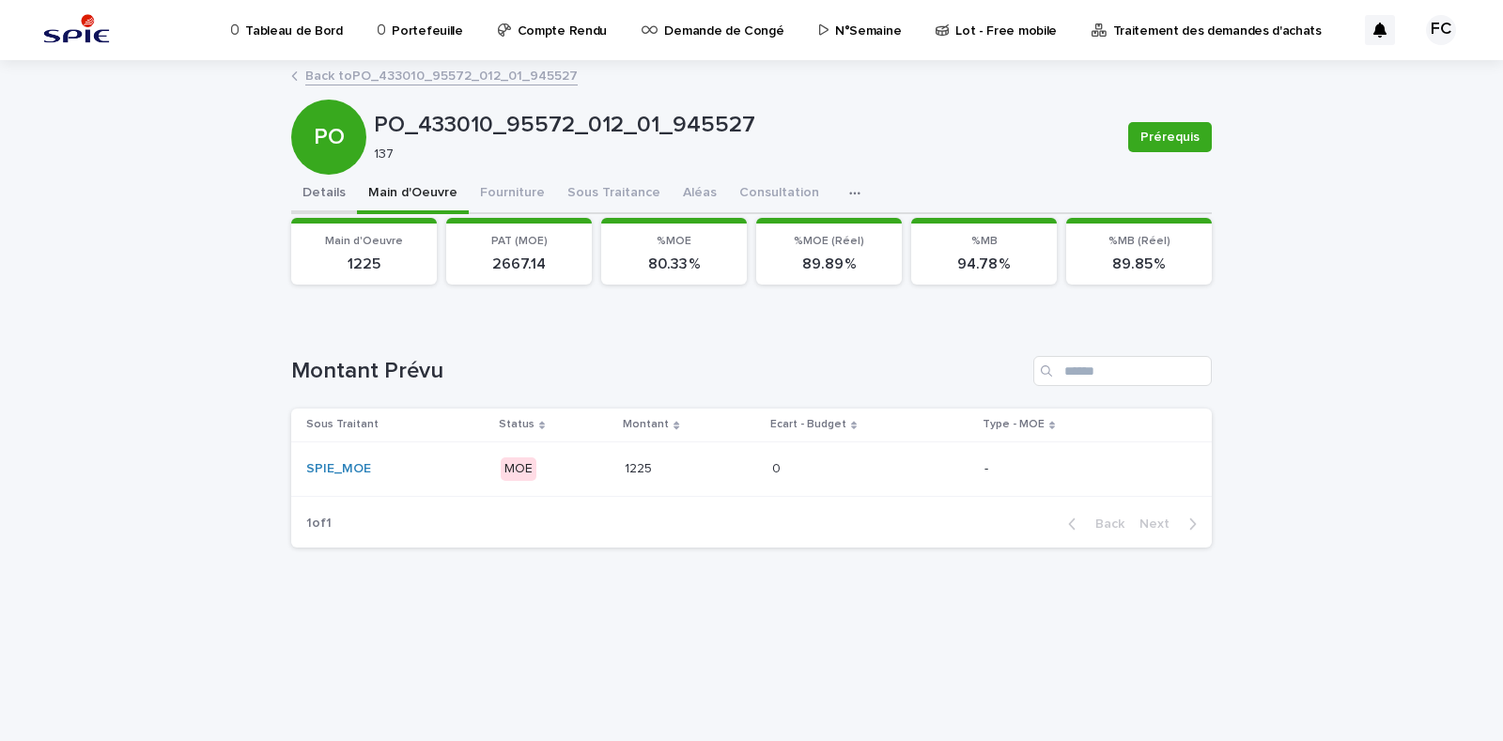
click at [349, 190] on div "Details Main d'Oeuvre Fourniture Sous Traitance Aléas Consultation Discussion" at bounding box center [751, 194] width 921 height 39
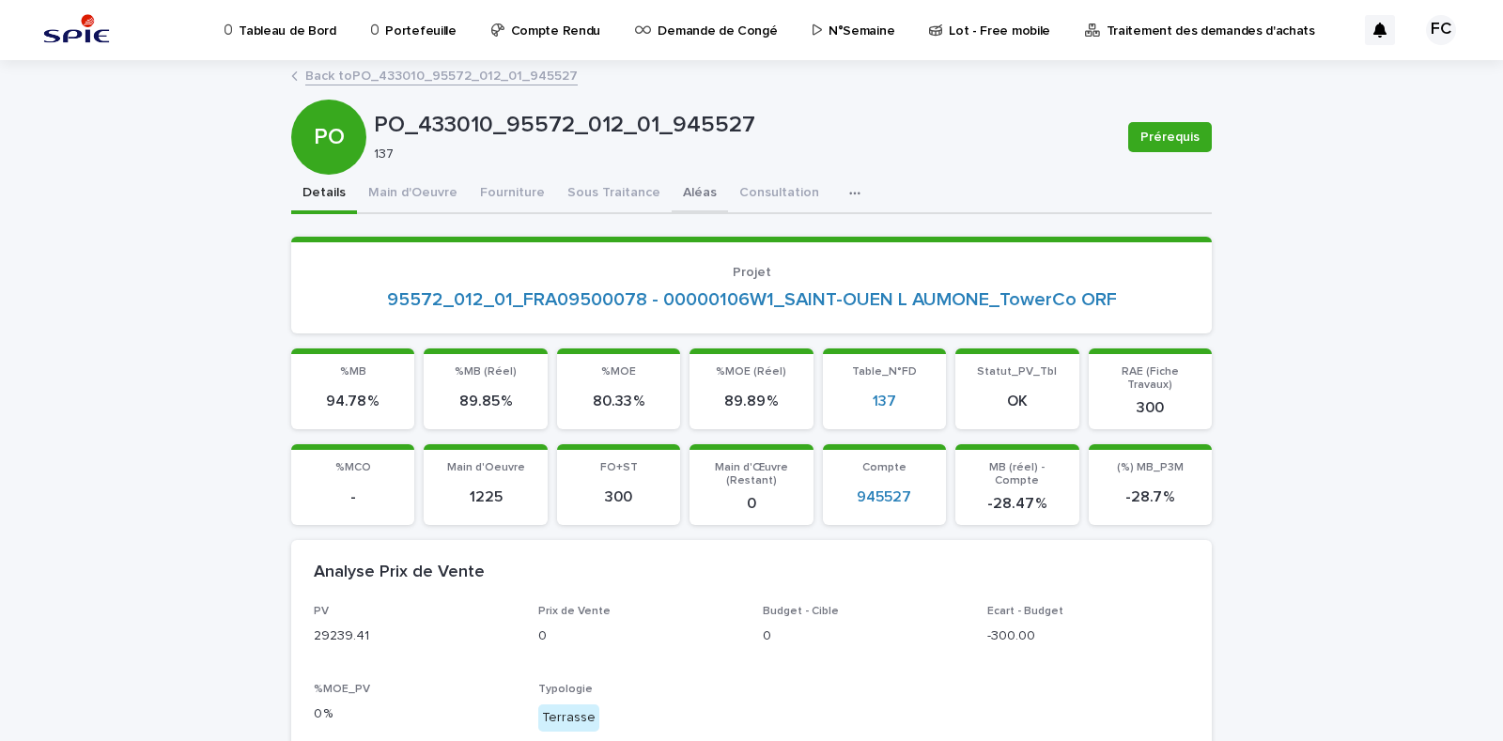
click at [675, 189] on button "Aléas" at bounding box center [700, 194] width 56 height 39
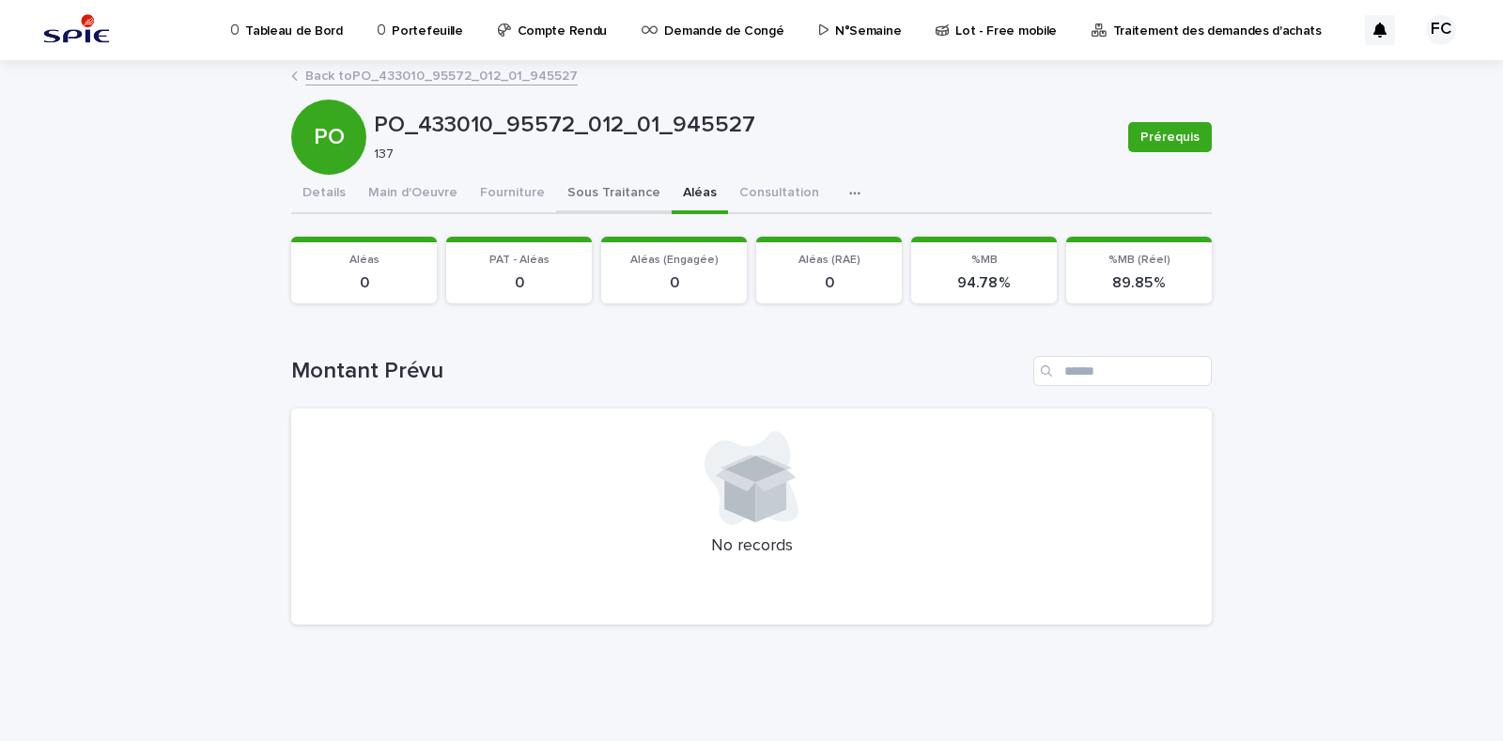
click at [612, 192] on button "Sous Traitance" at bounding box center [614, 194] width 116 height 39
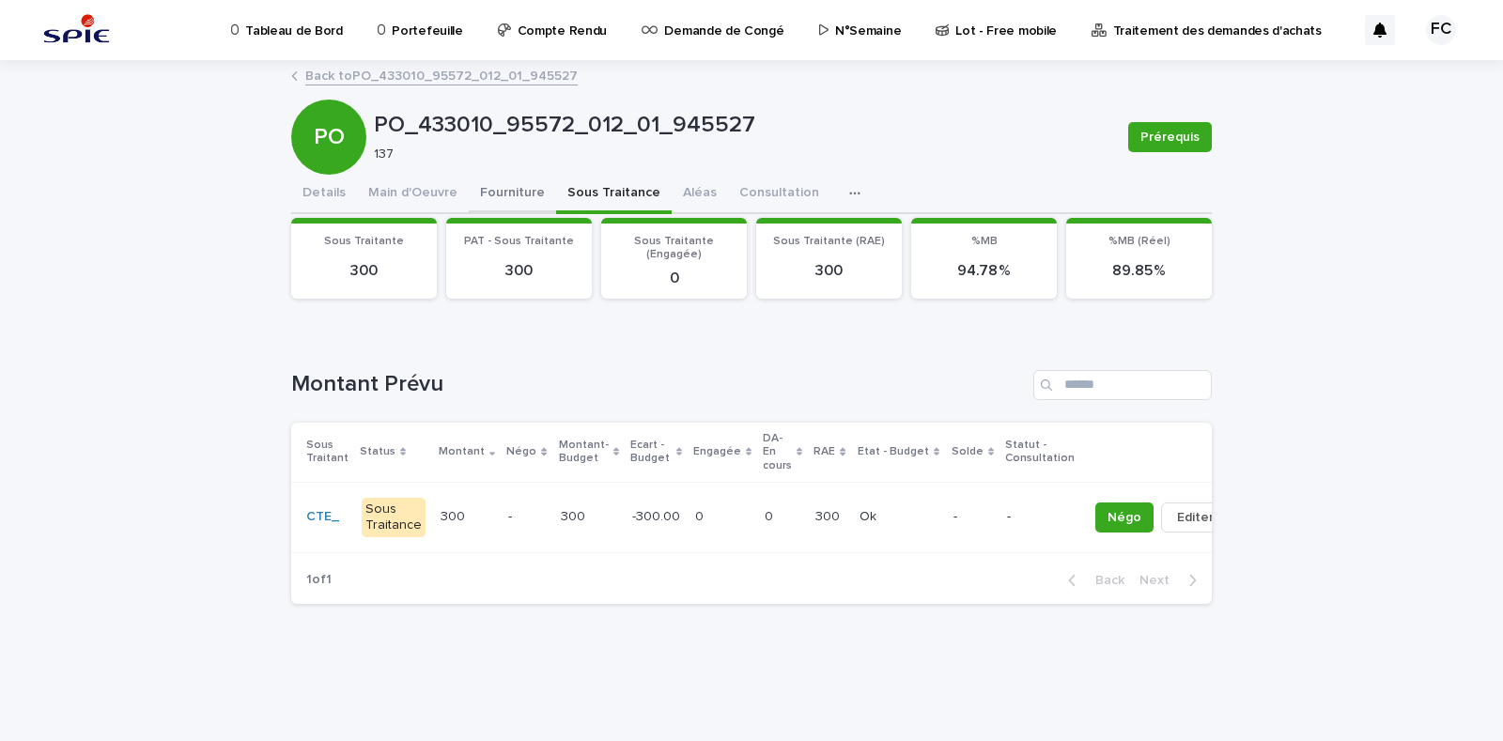
click at [499, 192] on button "Fourniture" at bounding box center [512, 194] width 87 height 39
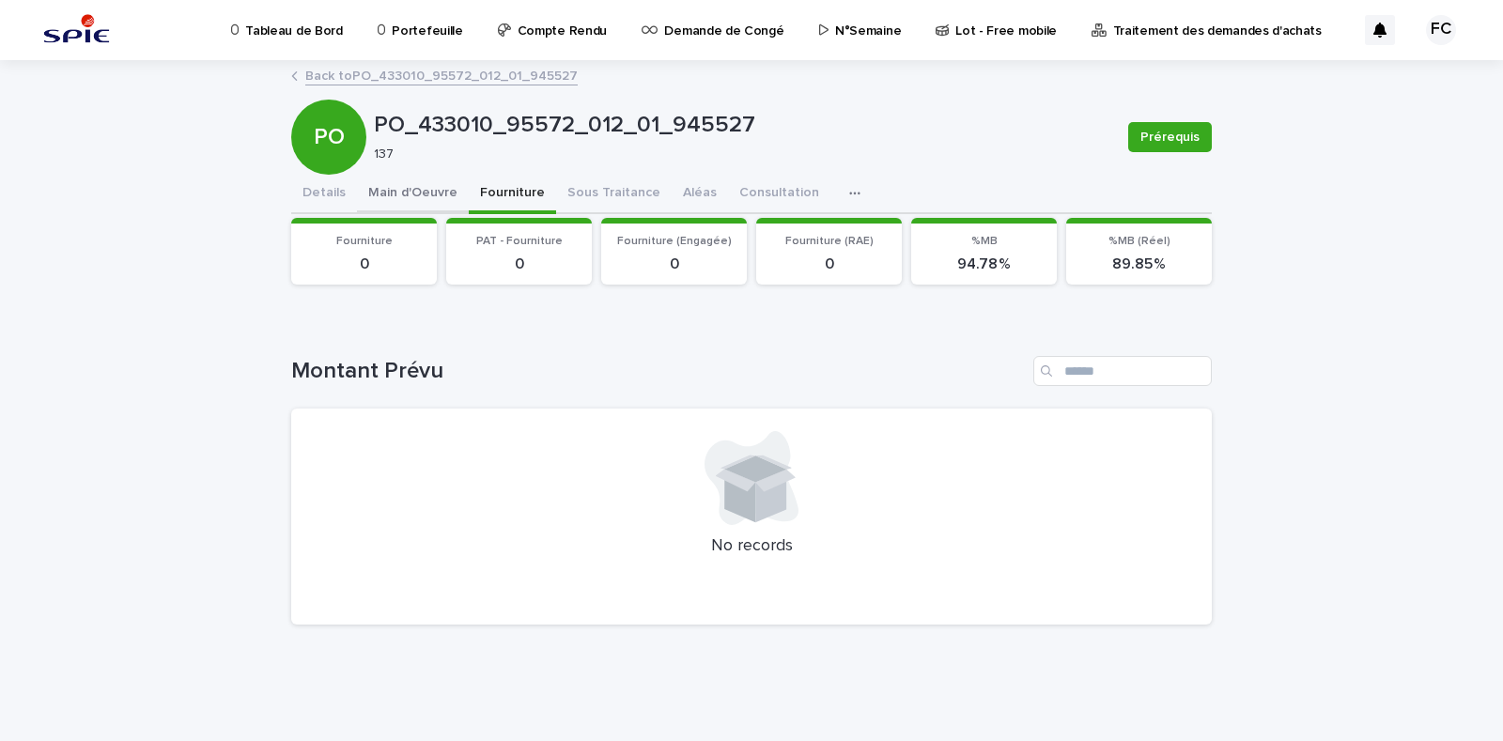
click at [430, 191] on button "Main d'Oeuvre" at bounding box center [413, 194] width 112 height 39
